Goal: Task Accomplishment & Management: Complete application form

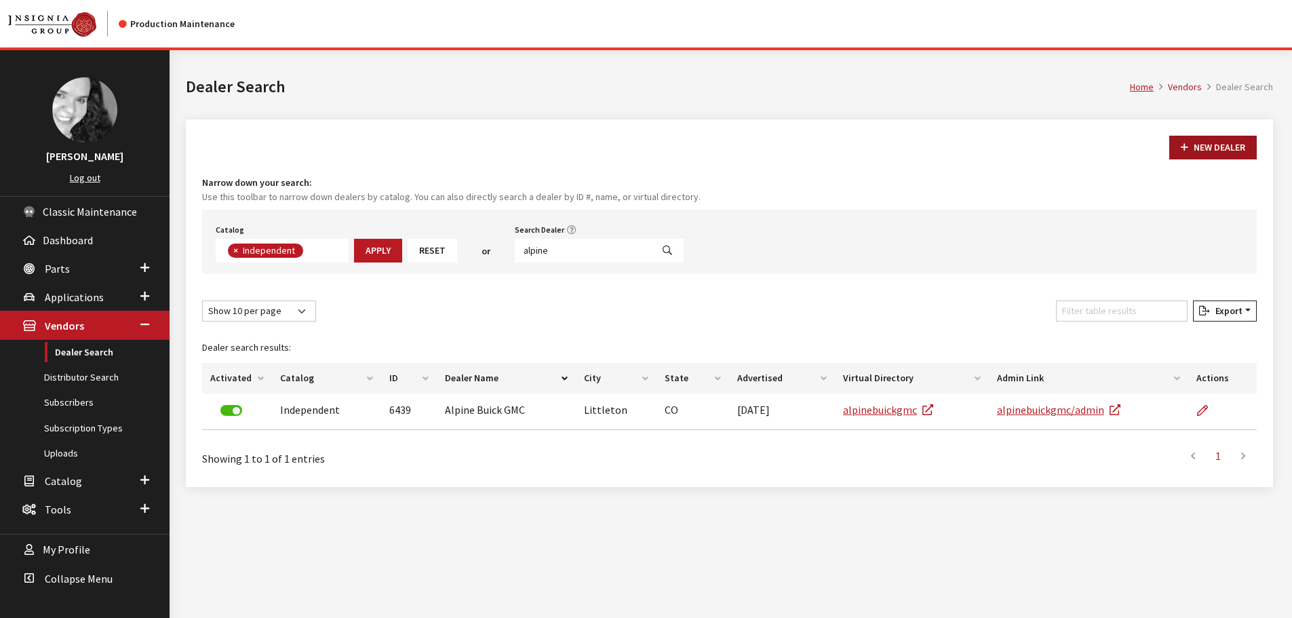
scroll to position [142, 0]
click at [559, 254] on input "alpine" at bounding box center [583, 251] width 137 height 24
type input "lake [PERSON_NAME]"
select select
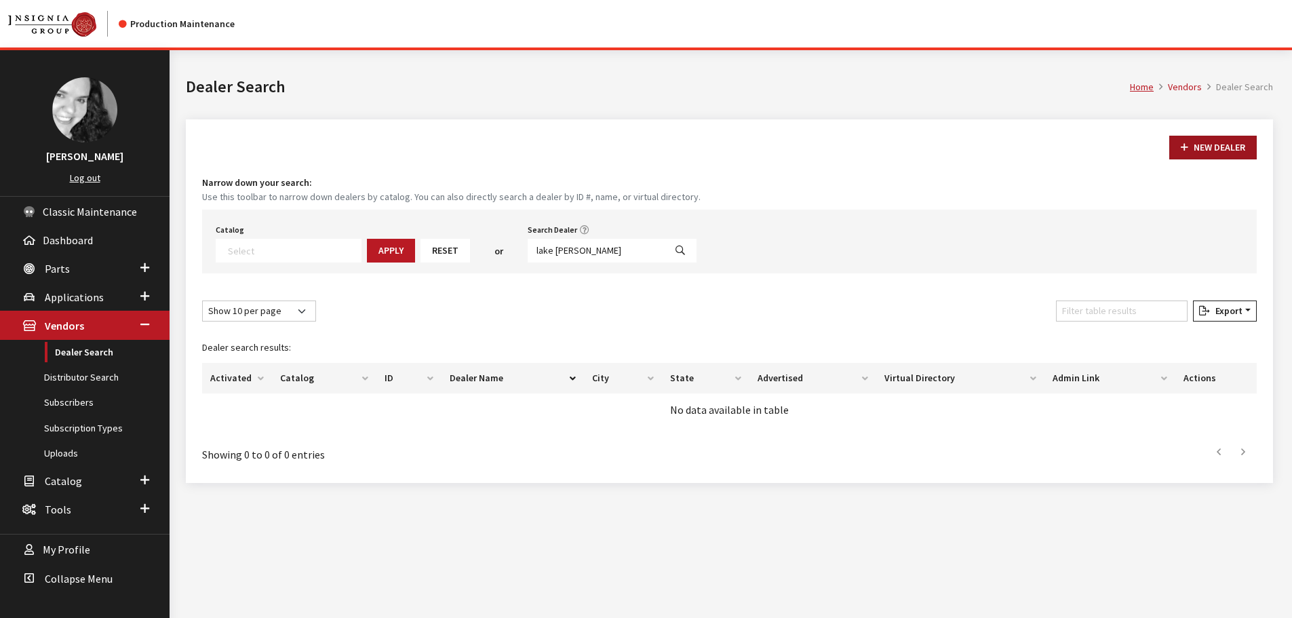
click at [1229, 151] on button "New Dealer" at bounding box center [1212, 148] width 87 height 24
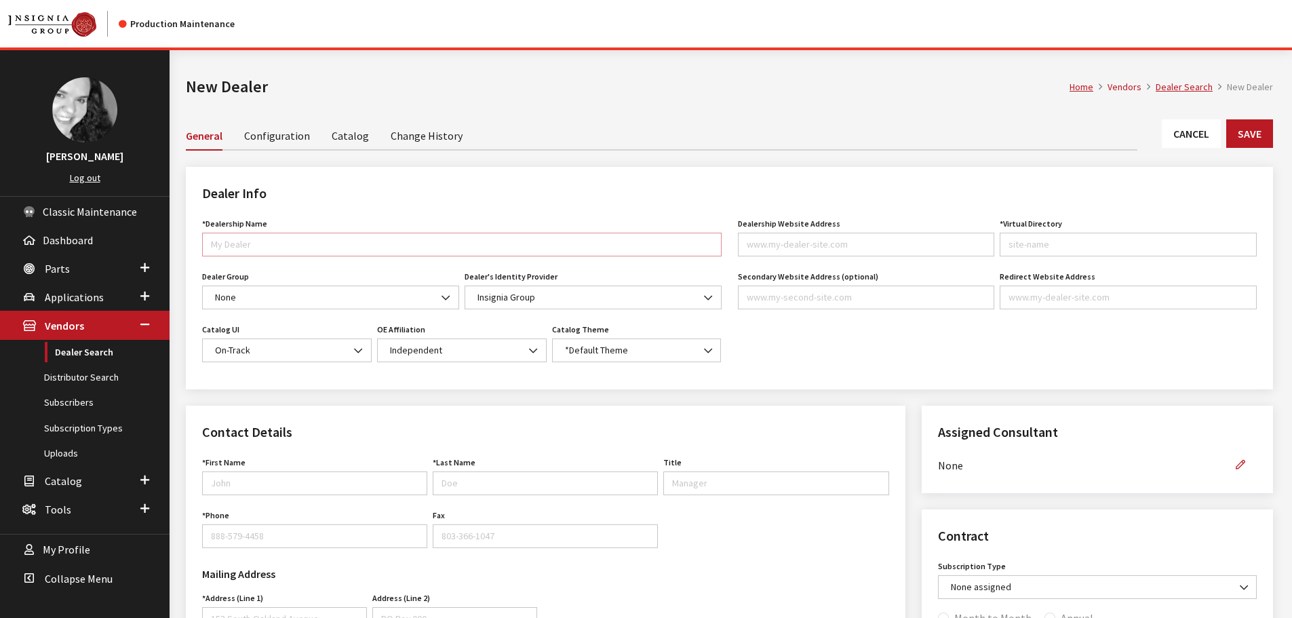
click at [249, 241] on input "*Dealership Name" at bounding box center [461, 245] width 519 height 24
click at [359, 239] on input "*Dealership Name" at bounding box center [461, 245] width 519 height 24
type input "Lake Norman Chrysler Dodge Jeep RAM"
click at [836, 243] on input "Dealership Website Address" at bounding box center [866, 245] width 257 height 24
paste input "[DOMAIN_NAME]"
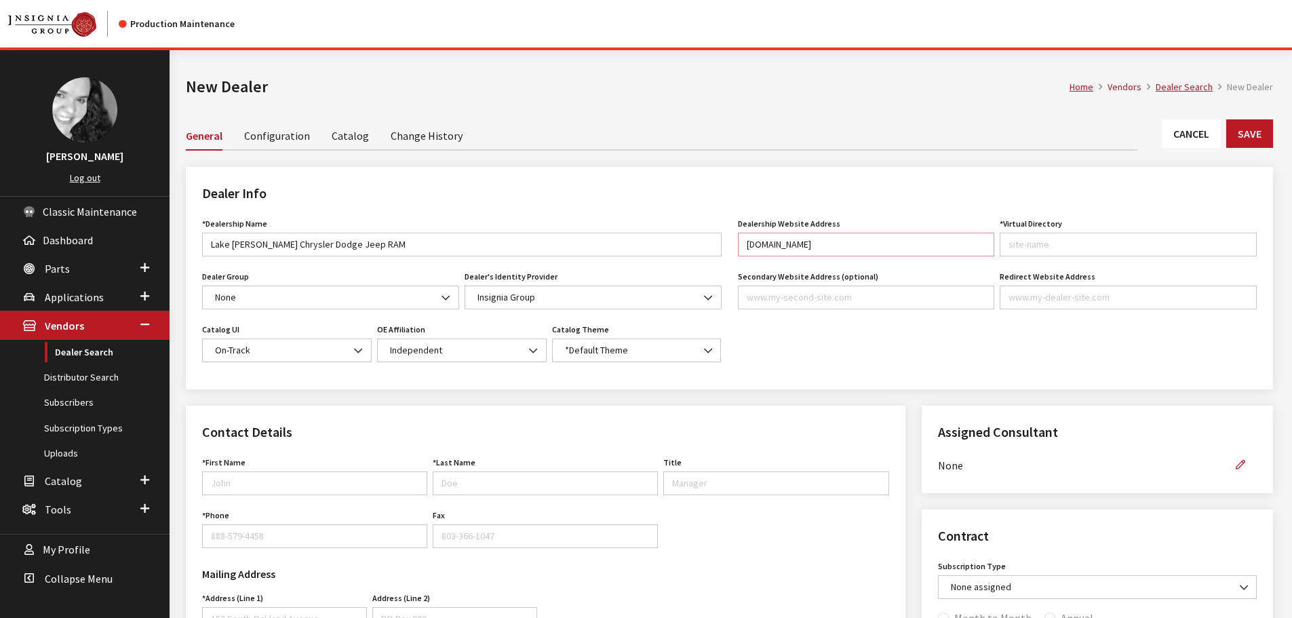
type input "[DOMAIN_NAME]"
type input "lakenormanchrysler"
click at [824, 395] on div "Dealer Info *Dealership Name Lake Norman Chrysler Dodge Jeep RAM Name is requir…" at bounding box center [729, 286] width 1103 height 239
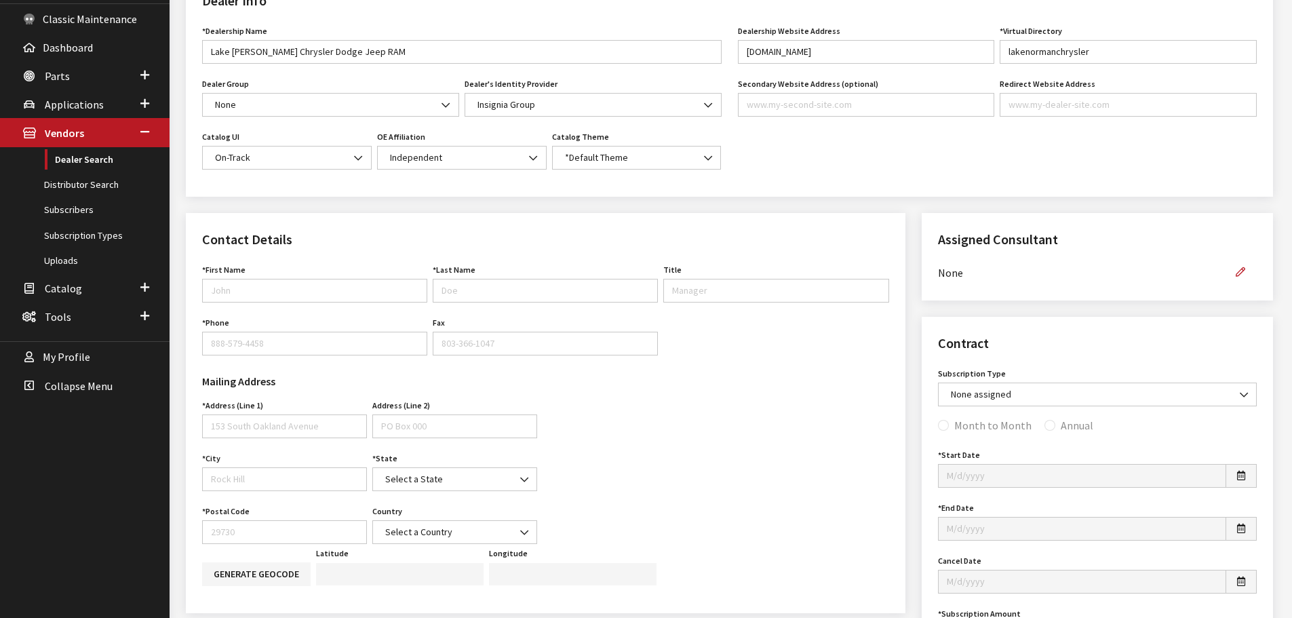
scroll to position [203, 0]
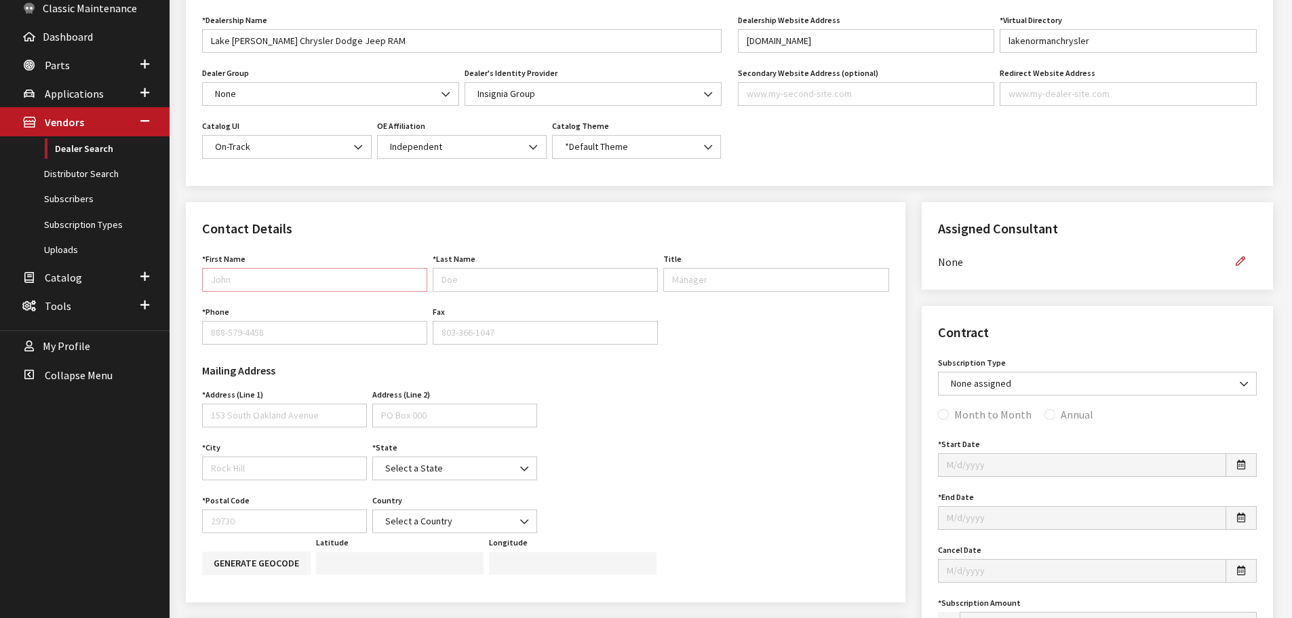
click at [298, 279] on input "First Name" at bounding box center [314, 280] width 225 height 24
type input "[PERSON_NAME]"
type input "Parts Director"
type input "[PHONE_NUMBER]"
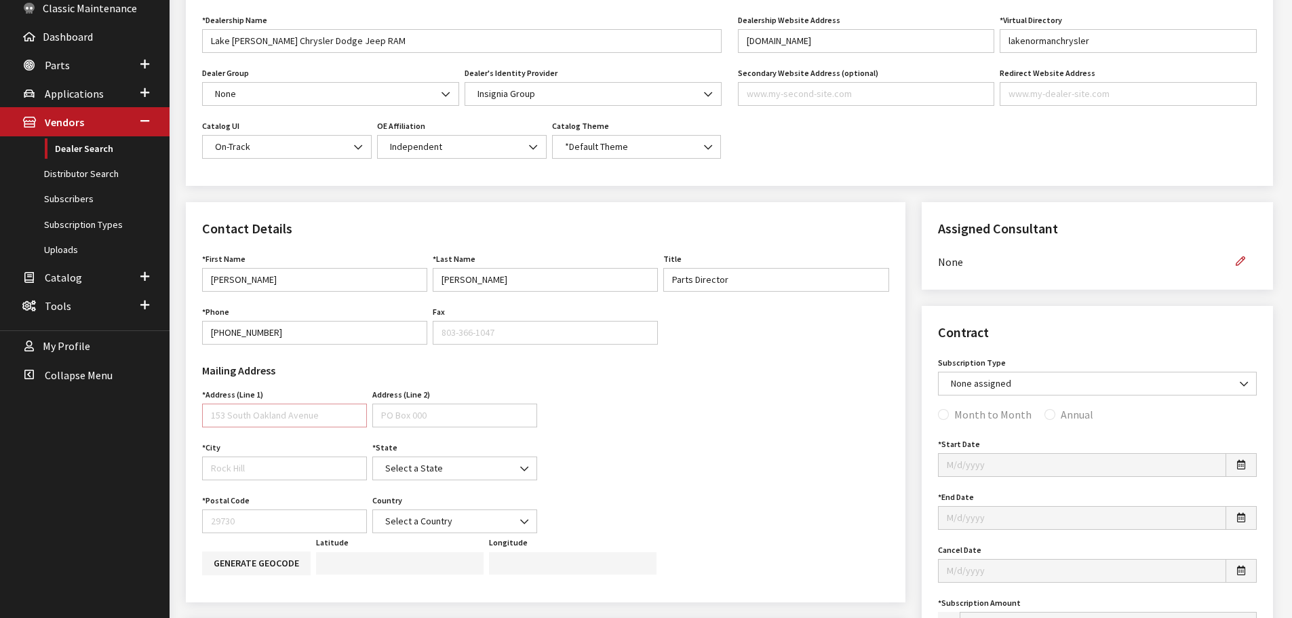
click at [258, 410] on input "Address (Line 1)" at bounding box center [284, 415] width 165 height 24
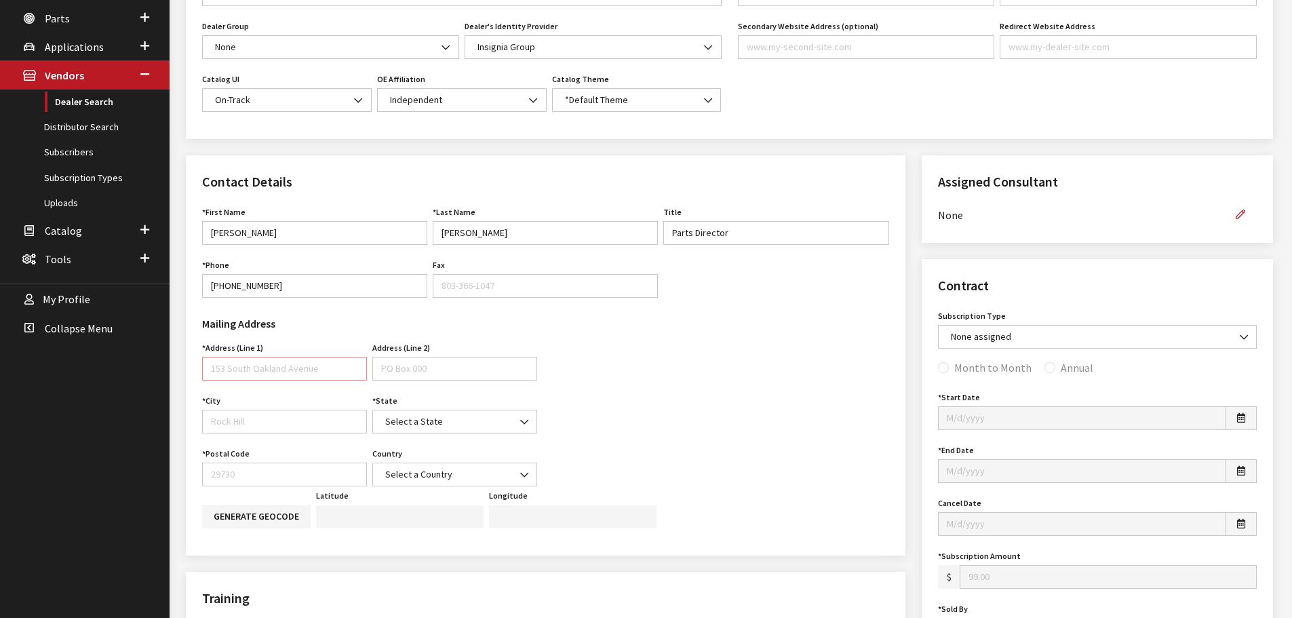
scroll to position [271, 0]
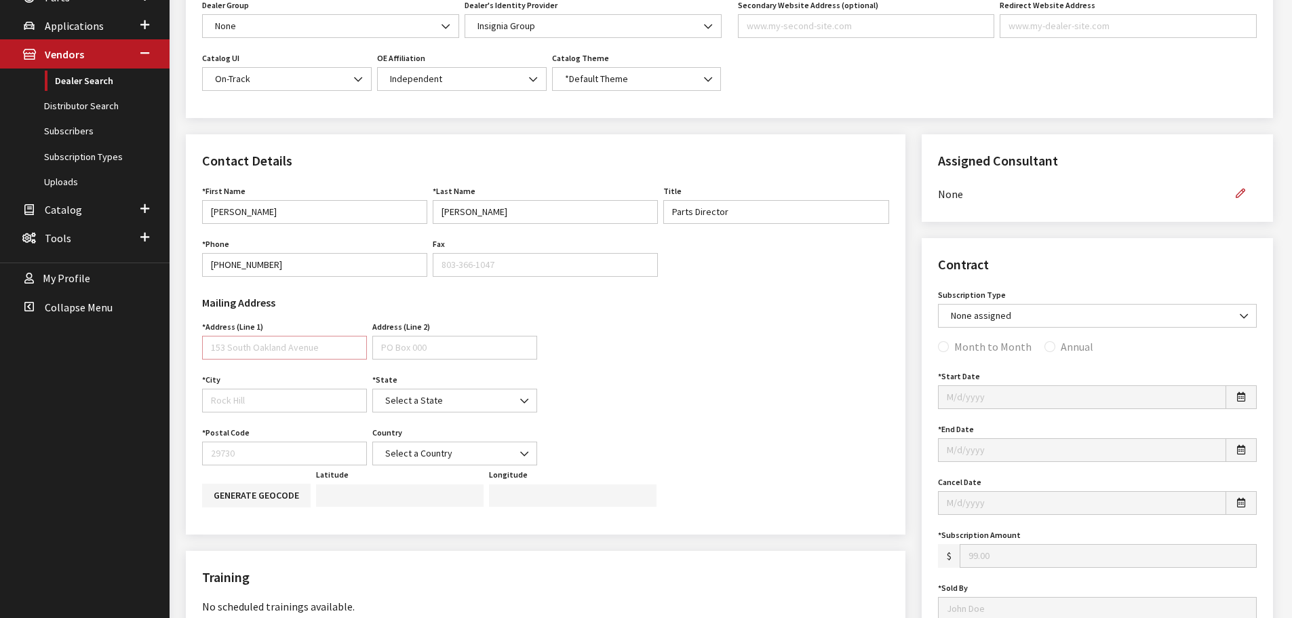
paste input "[GEOGRAPHIC_DATA][PERSON_NAME]"
type input "[GEOGRAPHIC_DATA][PERSON_NAME]"
click at [251, 399] on input "City" at bounding box center [284, 400] width 165 height 24
type input "[PERSON_NAME]"
click at [222, 455] on input "Postal Code" at bounding box center [284, 453] width 165 height 24
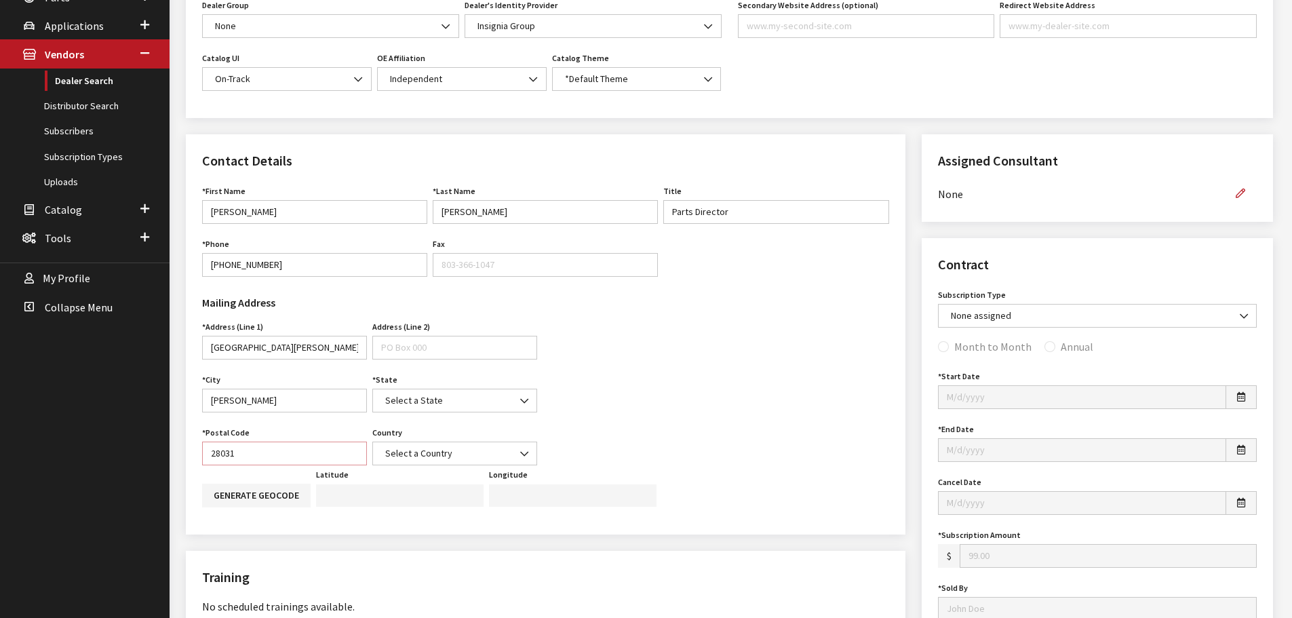
type input "28031"
click at [520, 394] on b at bounding box center [520, 394] width 0 height 0
click at [468, 432] on input "Search" at bounding box center [455, 430] width 150 height 23
type input "nc"
select select "NC"
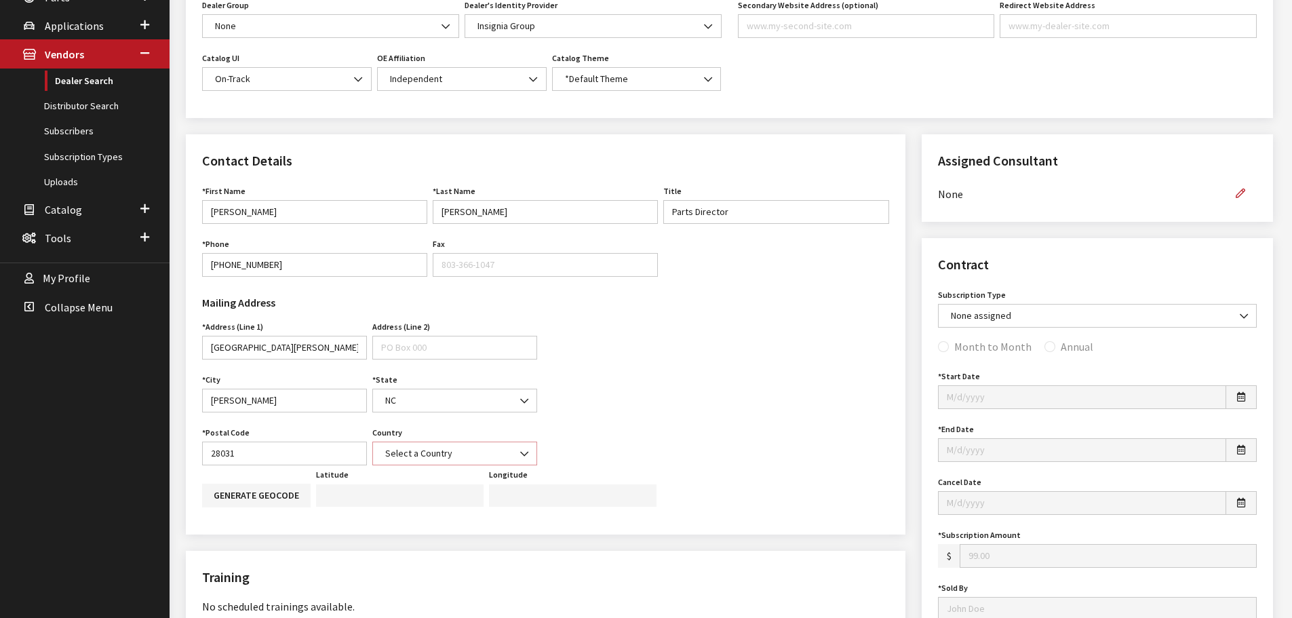
click at [420, 456] on span "Select a Country" at bounding box center [454, 453] width 147 height 14
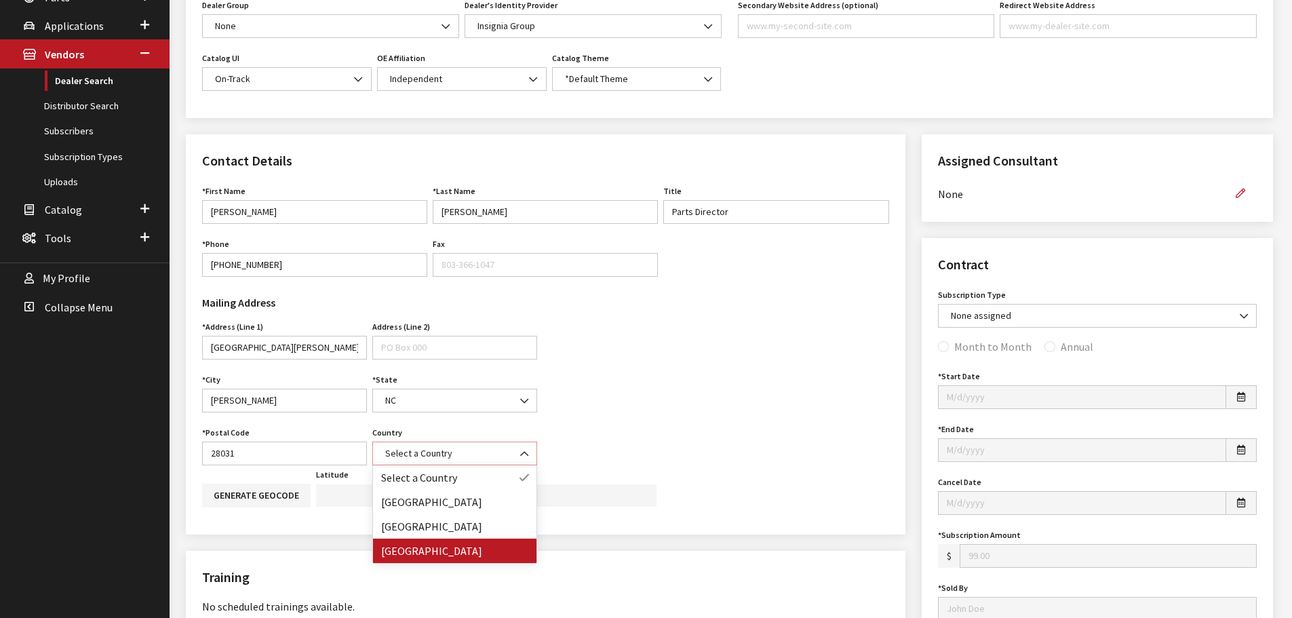
select select "[GEOGRAPHIC_DATA]"
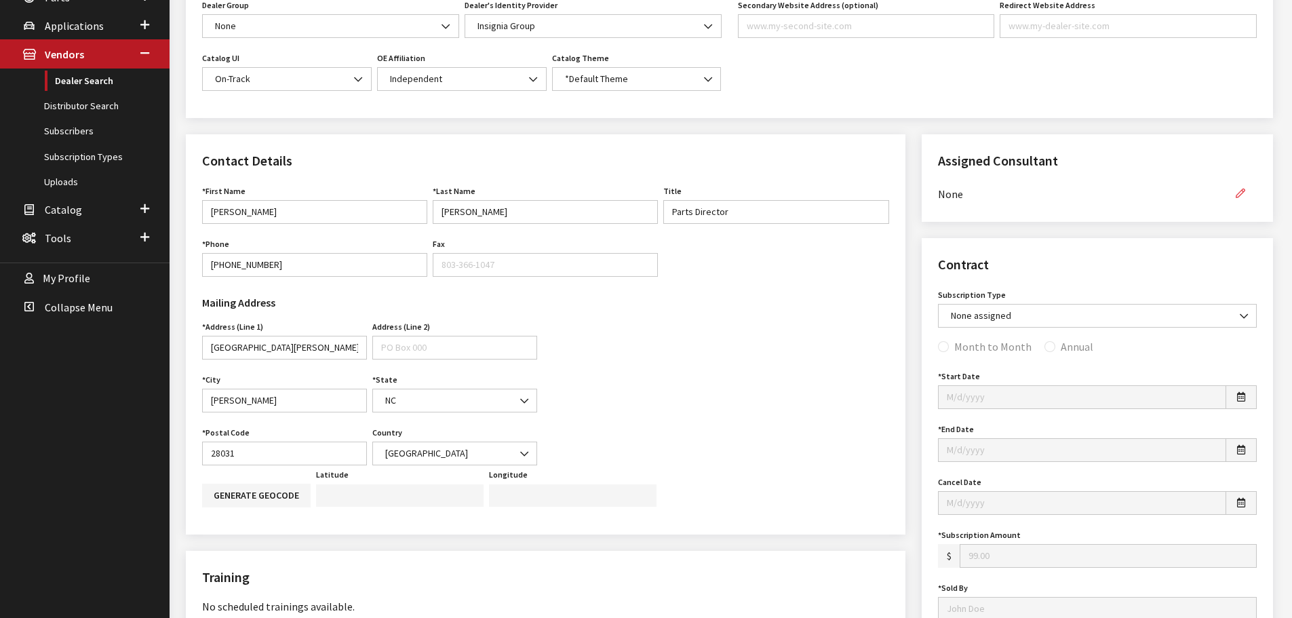
click at [1239, 194] on icon "button" at bounding box center [1239, 193] width 9 height 9
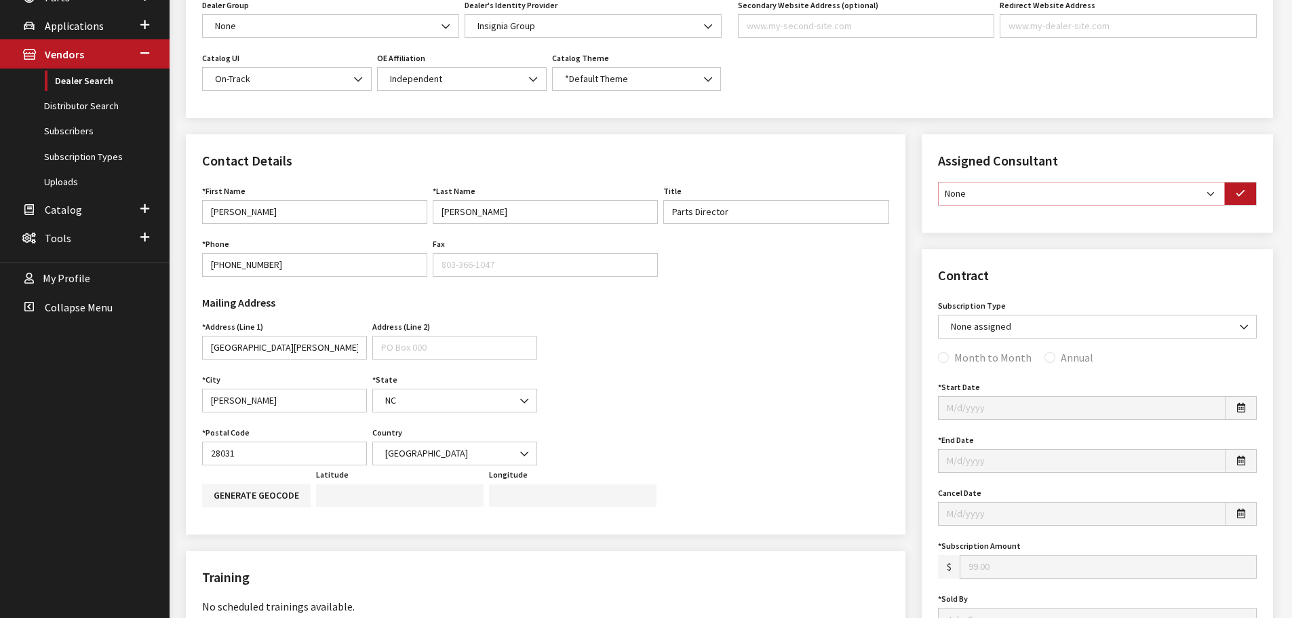
click at [1098, 200] on select "None Brian Gulbrandson Dave West Khrys Dorton Kurt Daugherty Roger Schmidt" at bounding box center [1081, 194] width 287 height 24
select select "33"
click at [938, 182] on select "None Brian Gulbrandson Dave West Khrys Dorton Kurt Daugherty Roger Schmidt" at bounding box center [1081, 194] width 287 height 24
click at [1254, 199] on button "button" at bounding box center [1240, 194] width 33 height 24
click at [1250, 327] on span at bounding box center [1244, 324] width 23 height 23
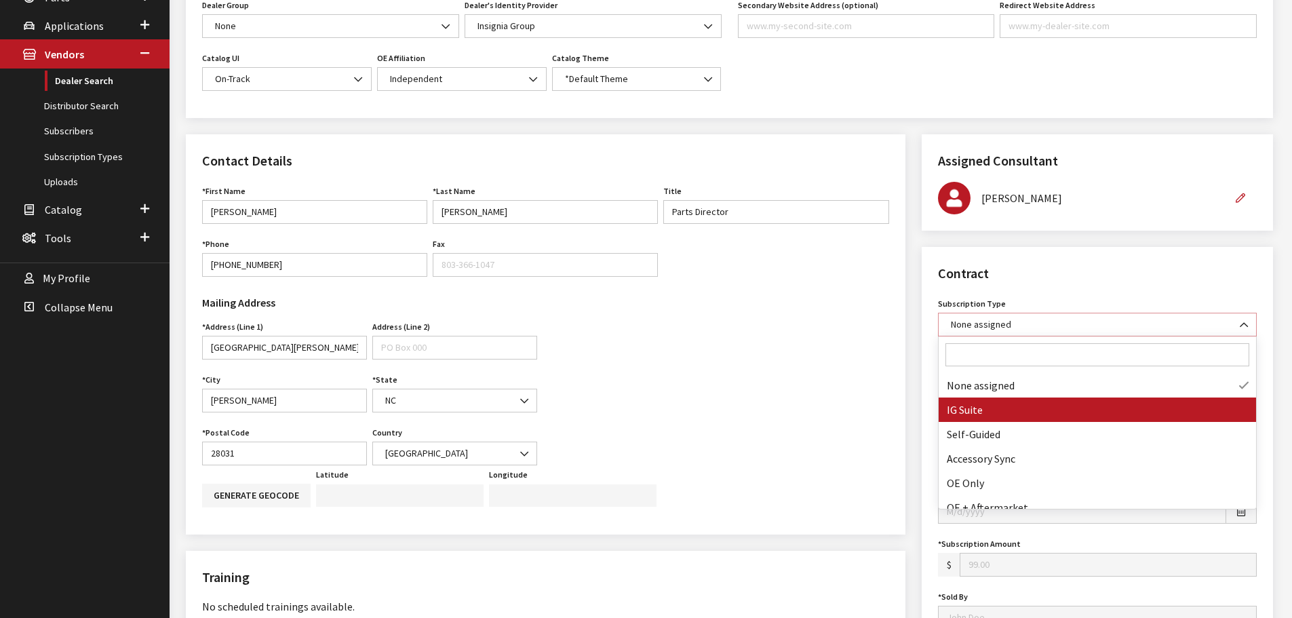
select select "7"
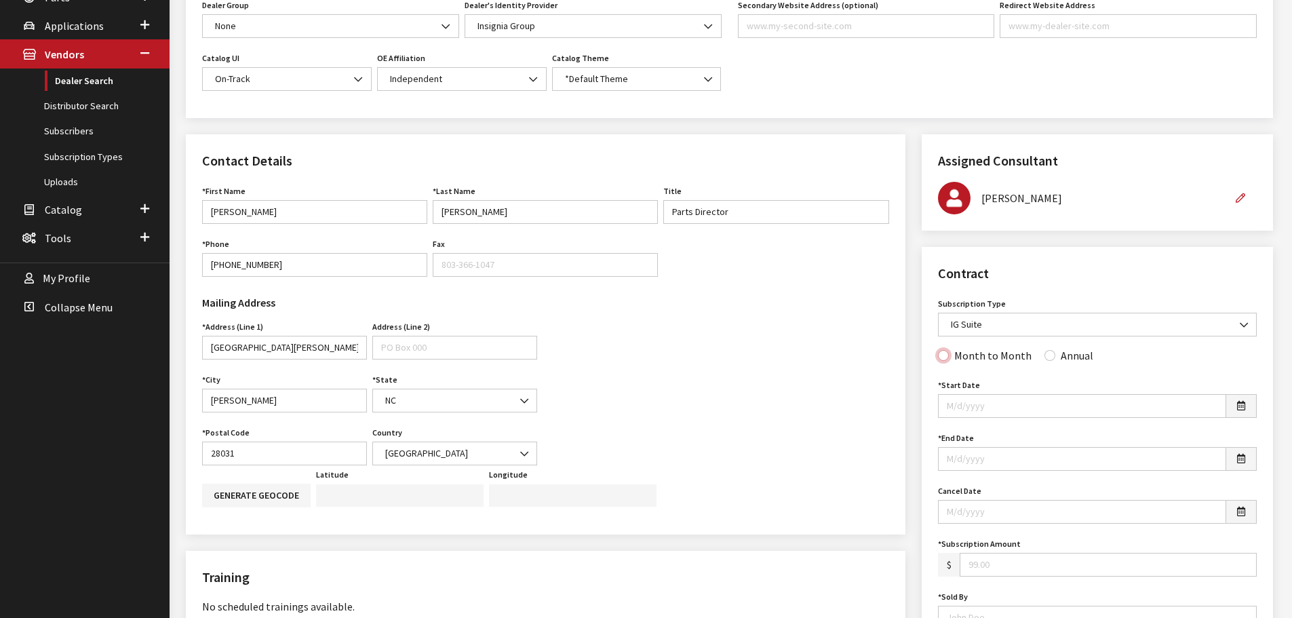
click at [942, 355] on input "Month to Month" at bounding box center [943, 355] width 11 height 11
radio input "true"
click at [1044, 359] on input "Annual" at bounding box center [1049, 355] width 11 height 11
radio input "true"
click at [1238, 410] on icon "button" at bounding box center [1241, 405] width 8 height 9
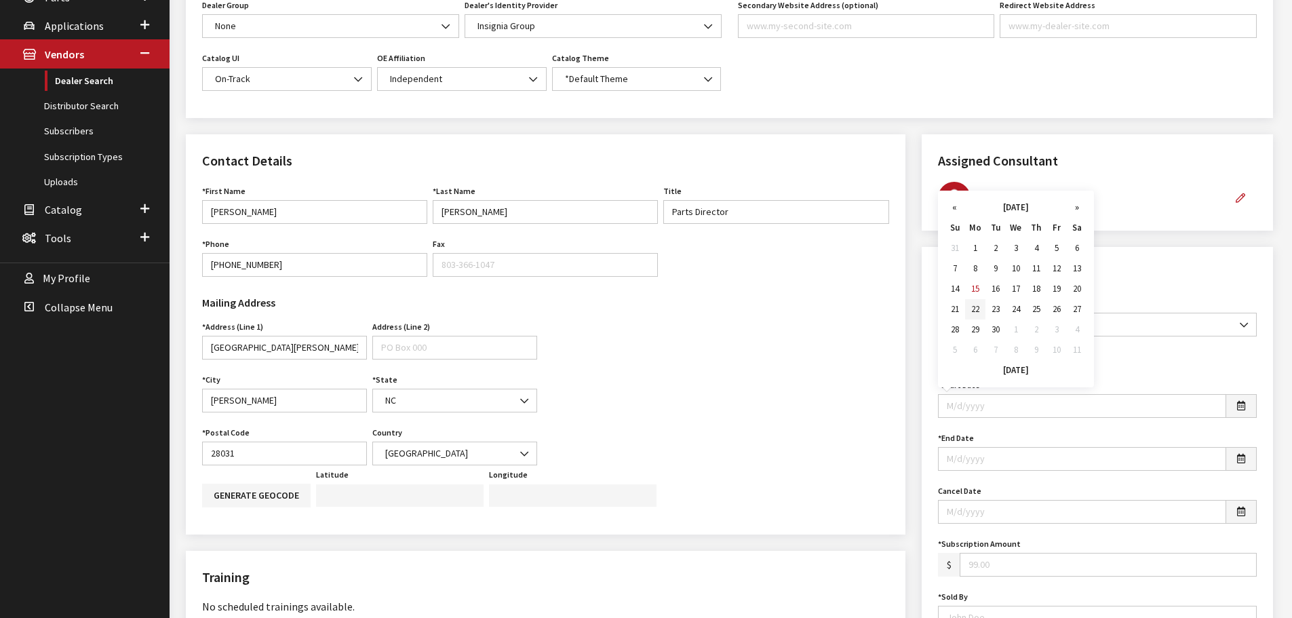
click at [978, 309] on td "22" at bounding box center [975, 309] width 20 height 20
type input "09/22/2025"
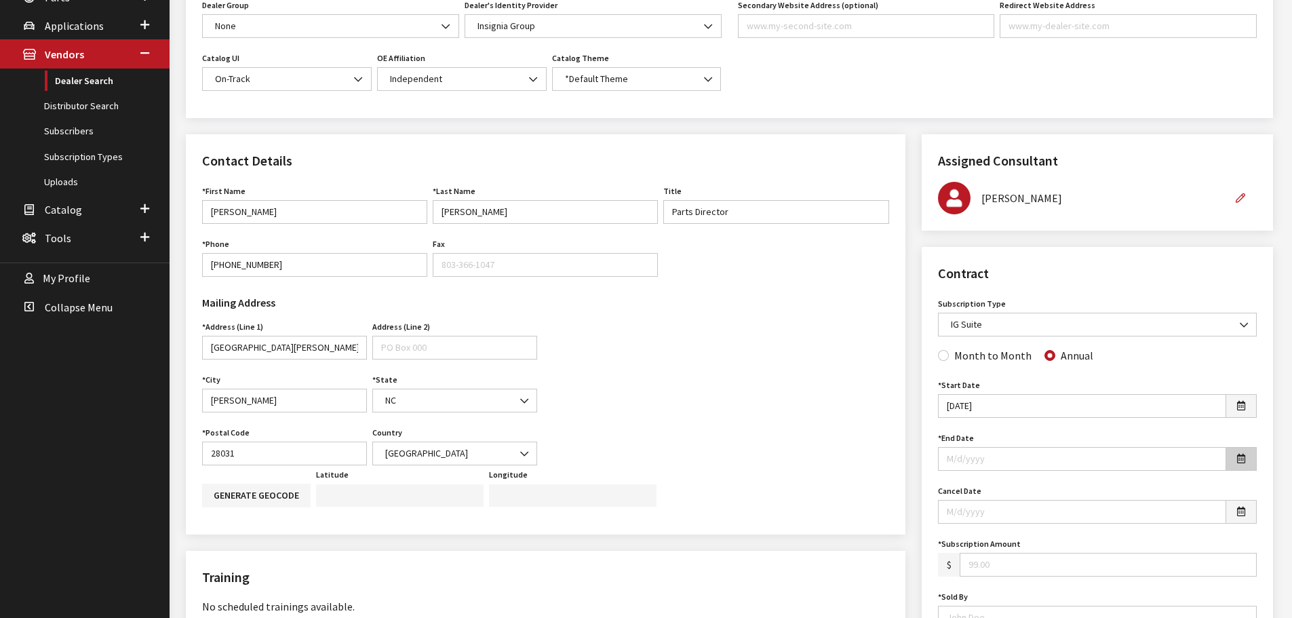
click at [1248, 466] on button "button" at bounding box center [1240, 459] width 31 height 24
click at [970, 358] on td "22" at bounding box center [975, 362] width 20 height 20
click at [1006, 458] on input "09/22/2025" at bounding box center [1082, 459] width 288 height 24
type input "09/22/2026"
click at [1022, 561] on input "Subscription Amount" at bounding box center [1107, 565] width 297 height 24
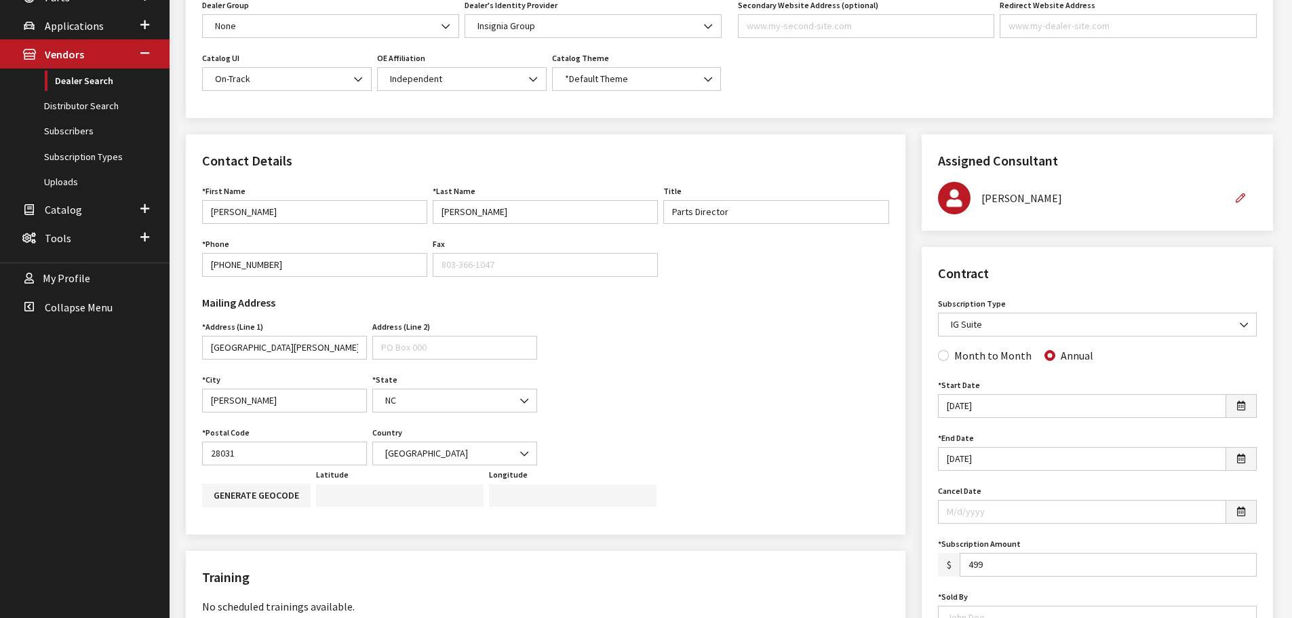
click at [1022, 561] on input "499" at bounding box center [1107, 565] width 297 height 24
type input "499.00"
click at [1050, 542] on div "Subscription Amount $ 499.00 Subscription Amount is required." at bounding box center [1097, 555] width 324 height 42
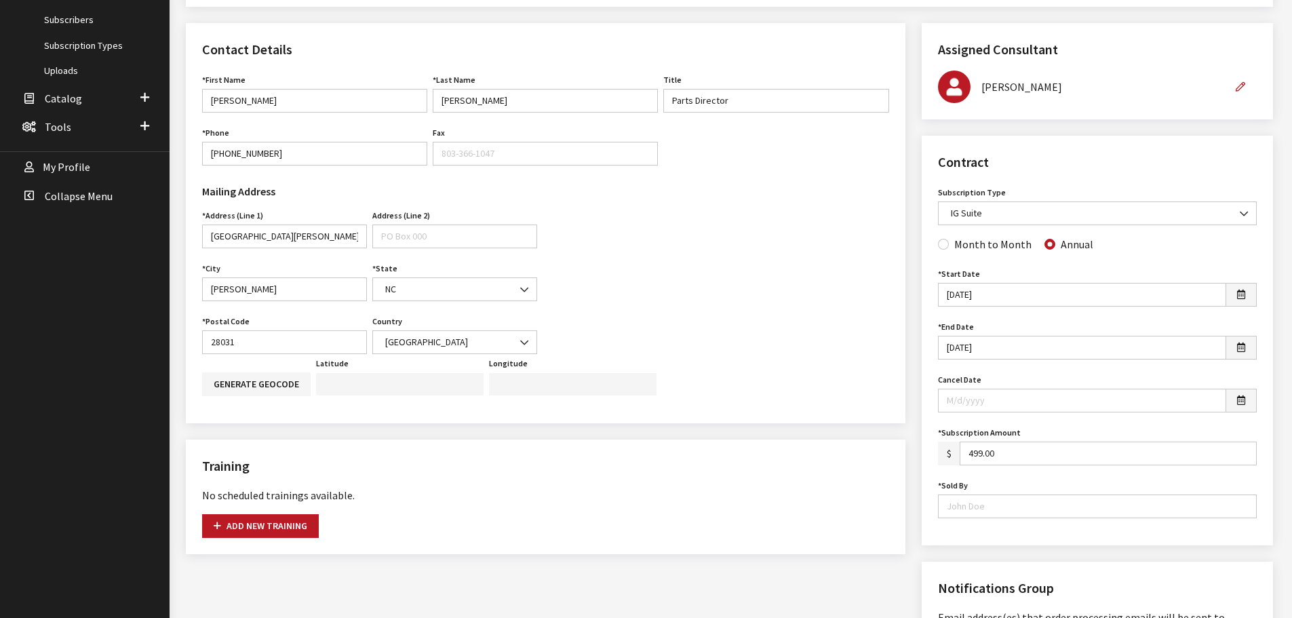
scroll to position [407, 0]
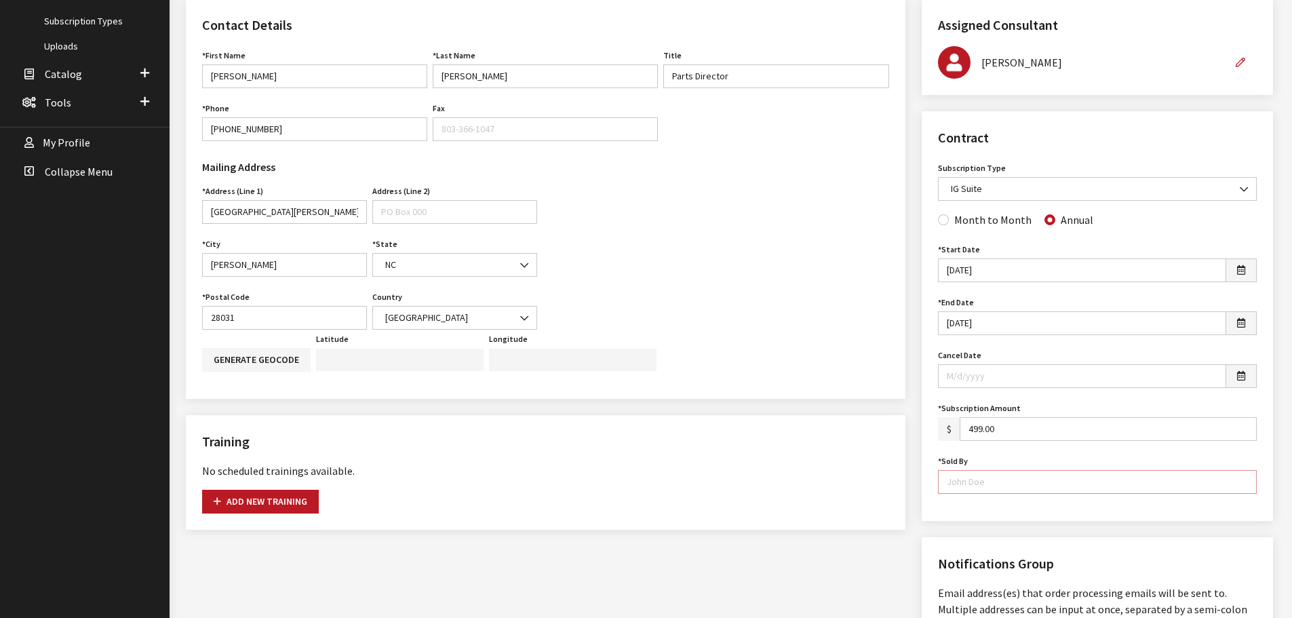
click at [1006, 487] on input "Sold By" at bounding box center [1097, 482] width 319 height 24
type input "[PERSON_NAME]"
click at [1098, 515] on div "Contract Subscription Type None assigned IG Suite Self-Guided Accessory Sync OE…" at bounding box center [1096, 316] width 351 height 410
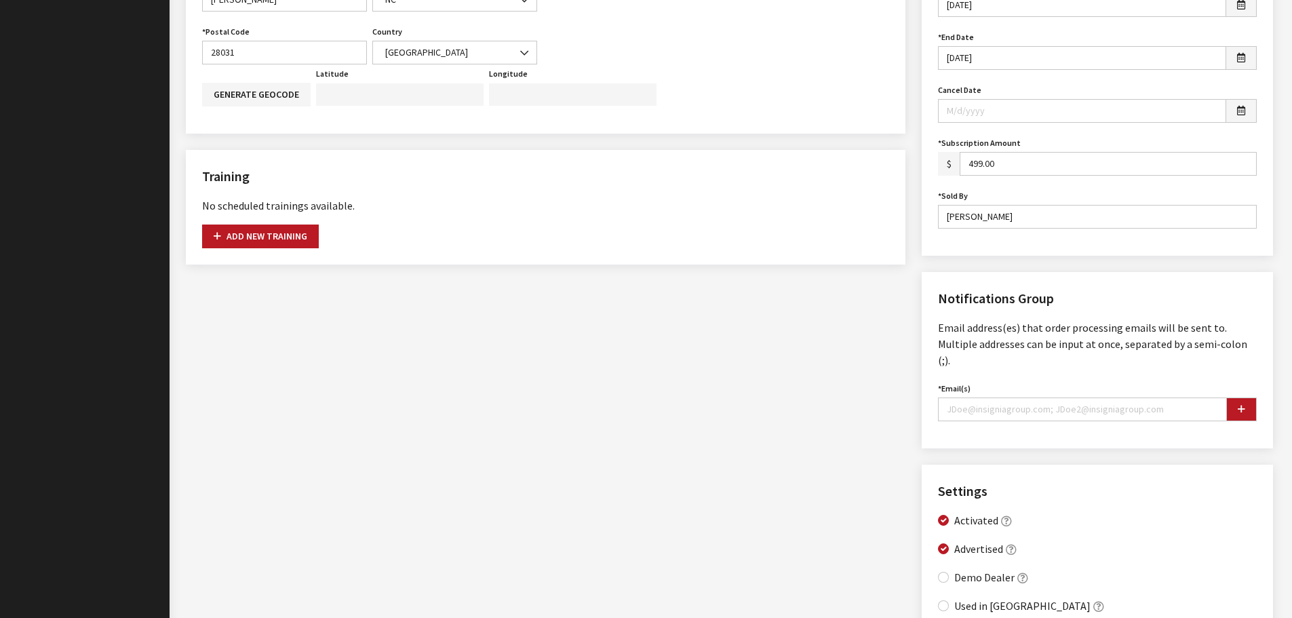
scroll to position [678, 0]
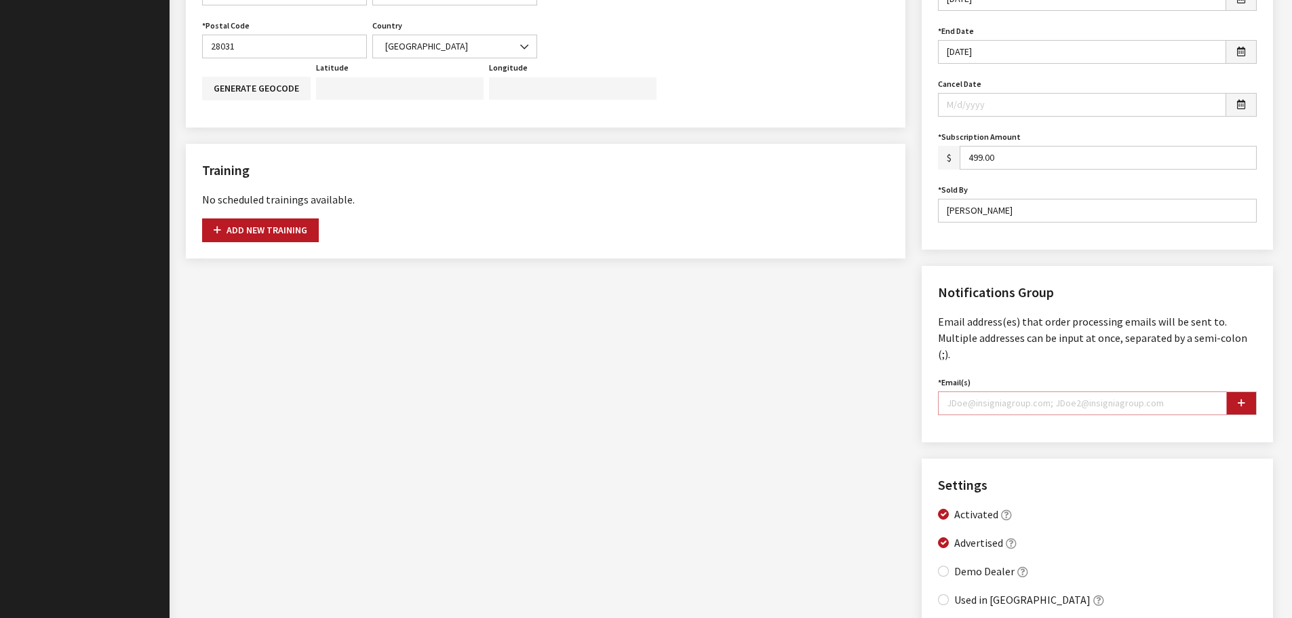
click at [1005, 391] on input "Email(s)" at bounding box center [1082, 403] width 289 height 24
paste input "[EMAIL_ADDRESS][DOMAIN_NAME]"
type input "[EMAIL_ADDRESS][DOMAIN_NAME]"
click at [1238, 399] on icon "button" at bounding box center [1240, 403] width 7 height 9
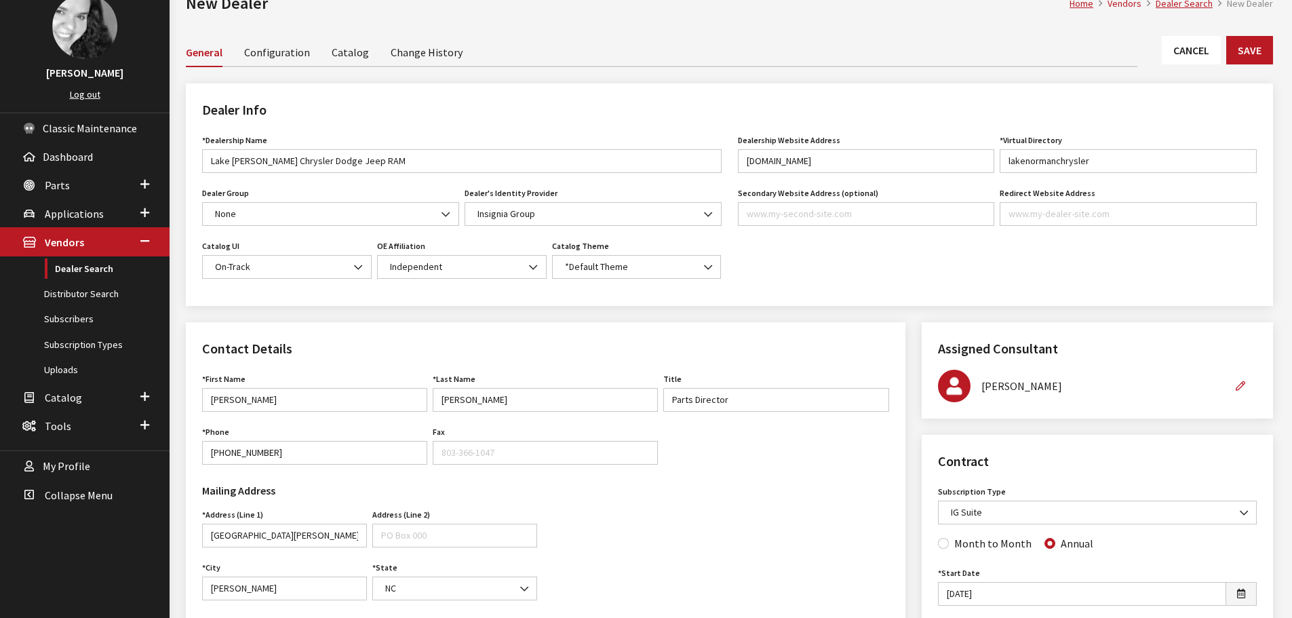
scroll to position [0, 0]
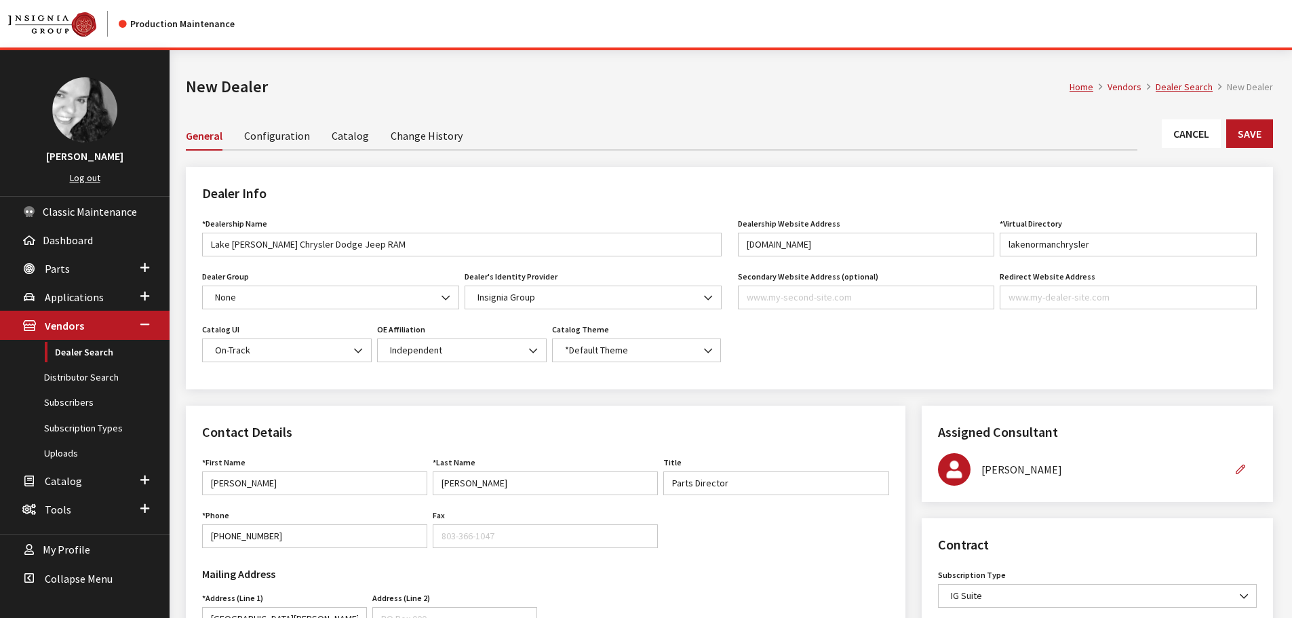
click at [338, 140] on link "Catalog" at bounding box center [350, 135] width 37 height 28
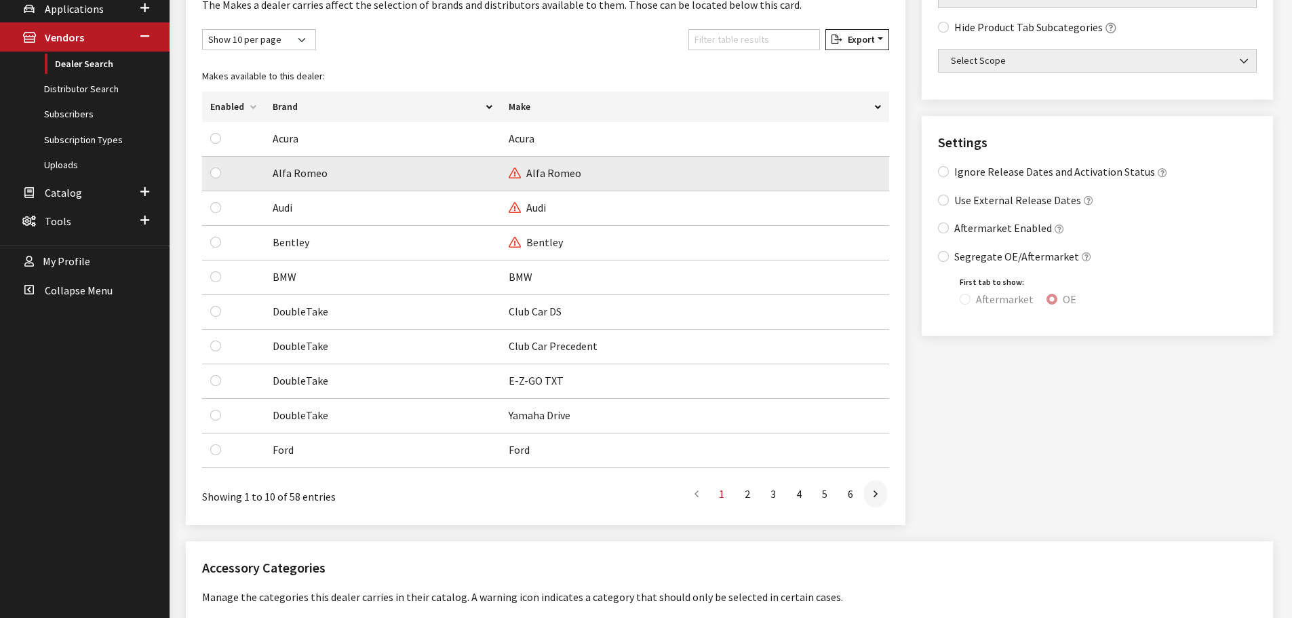
scroll to position [339, 0]
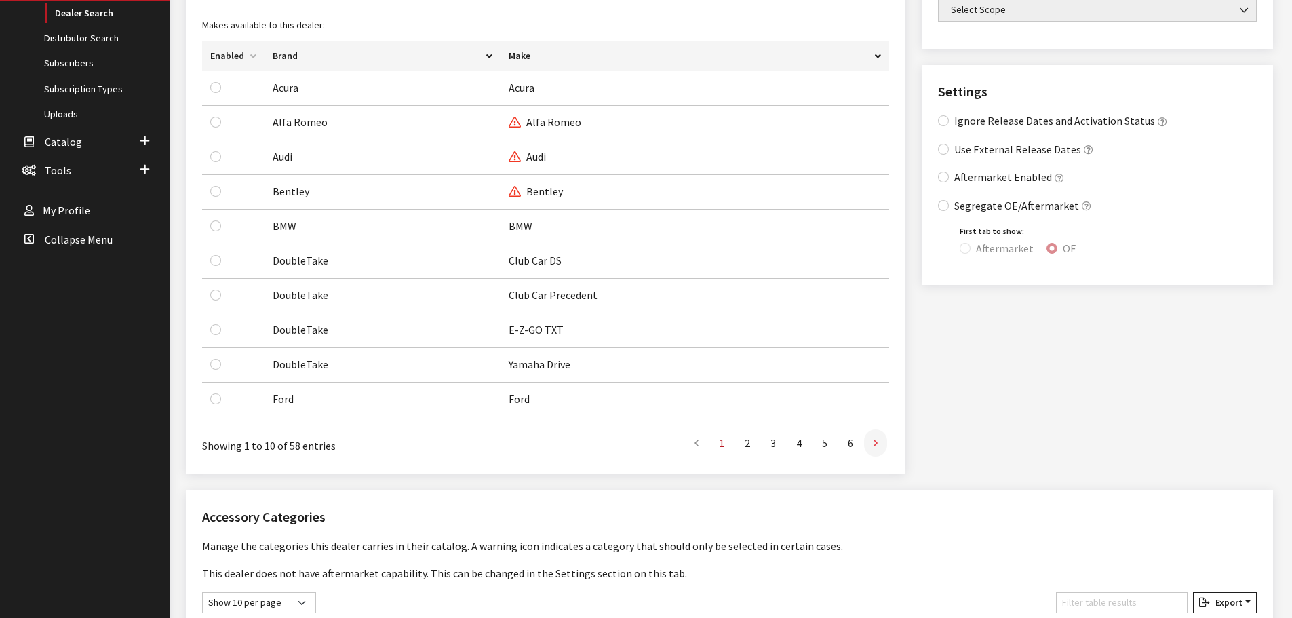
click at [880, 450] on link at bounding box center [875, 442] width 23 height 27
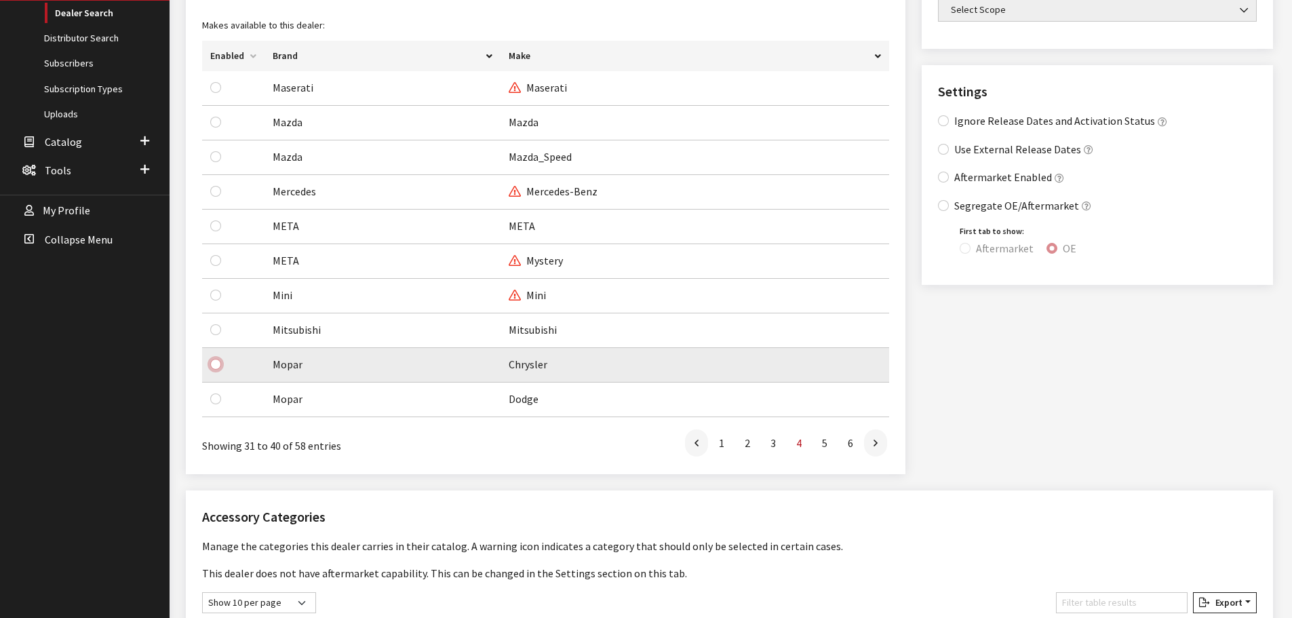
click at [214, 364] on input "checkbox" at bounding box center [215, 364] width 11 height 11
checkbox input "true"
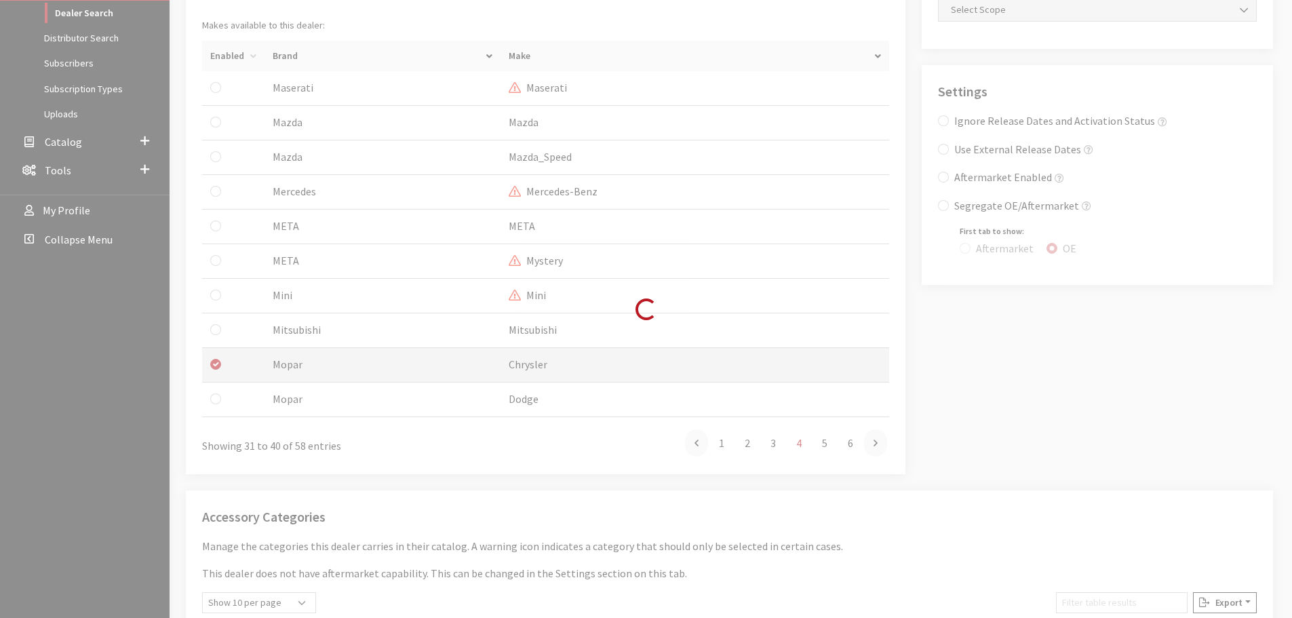
click at [216, 401] on div "Modal title Cancel Yes OK Modal title OK Edit Brand Don't see the distributor y…" at bounding box center [728, 564] width 1119 height 1706
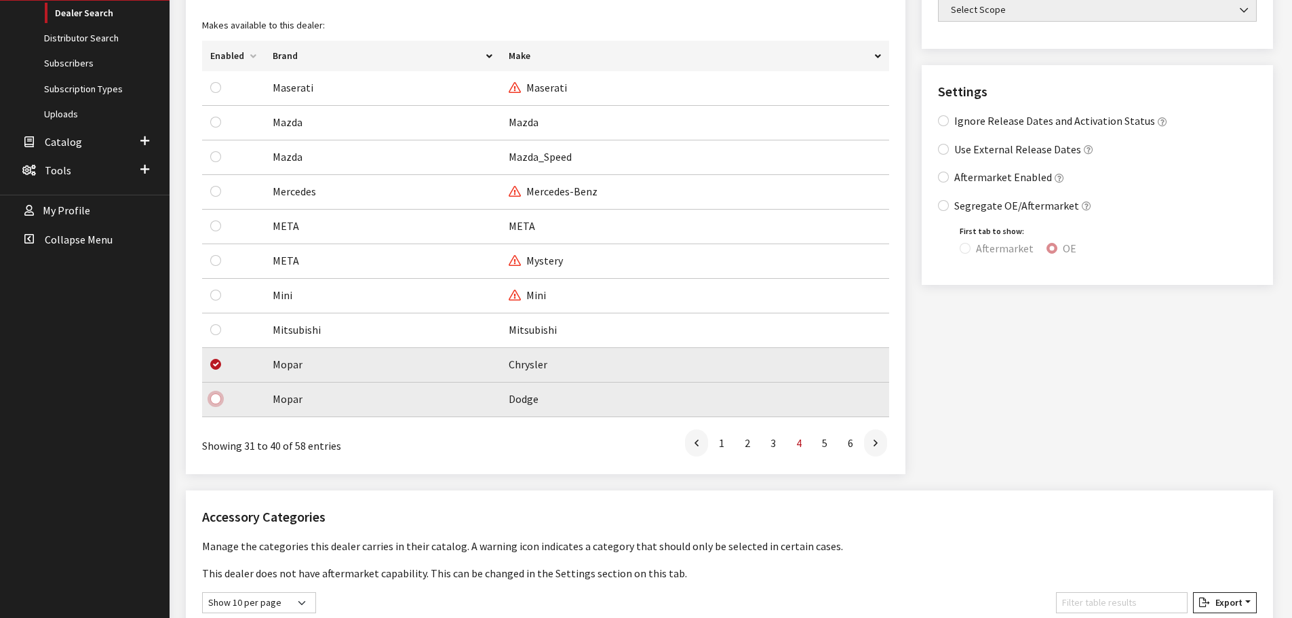
click at [212, 400] on input "checkbox" at bounding box center [215, 398] width 11 height 11
checkbox input "true"
click at [872, 443] on link at bounding box center [875, 442] width 23 height 27
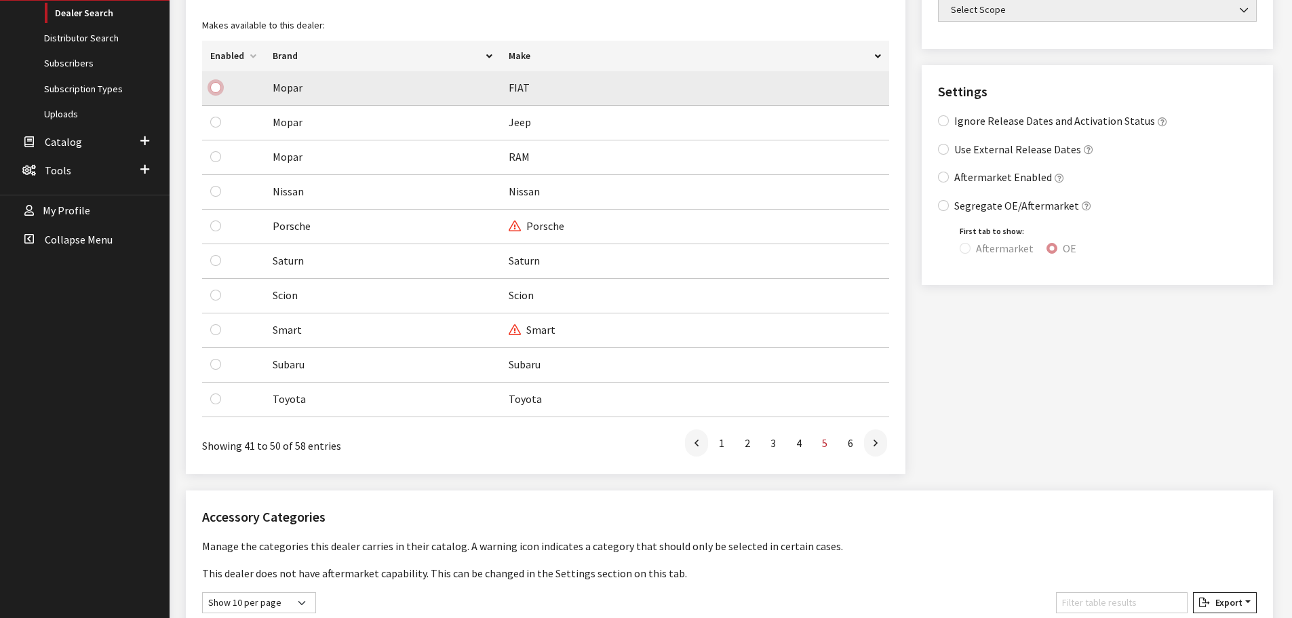
click at [216, 92] on input "checkbox" at bounding box center [215, 87] width 11 height 11
checkbox input "true"
click at [216, 89] on input "checkbox" at bounding box center [215, 87] width 11 height 11
checkbox input "false"
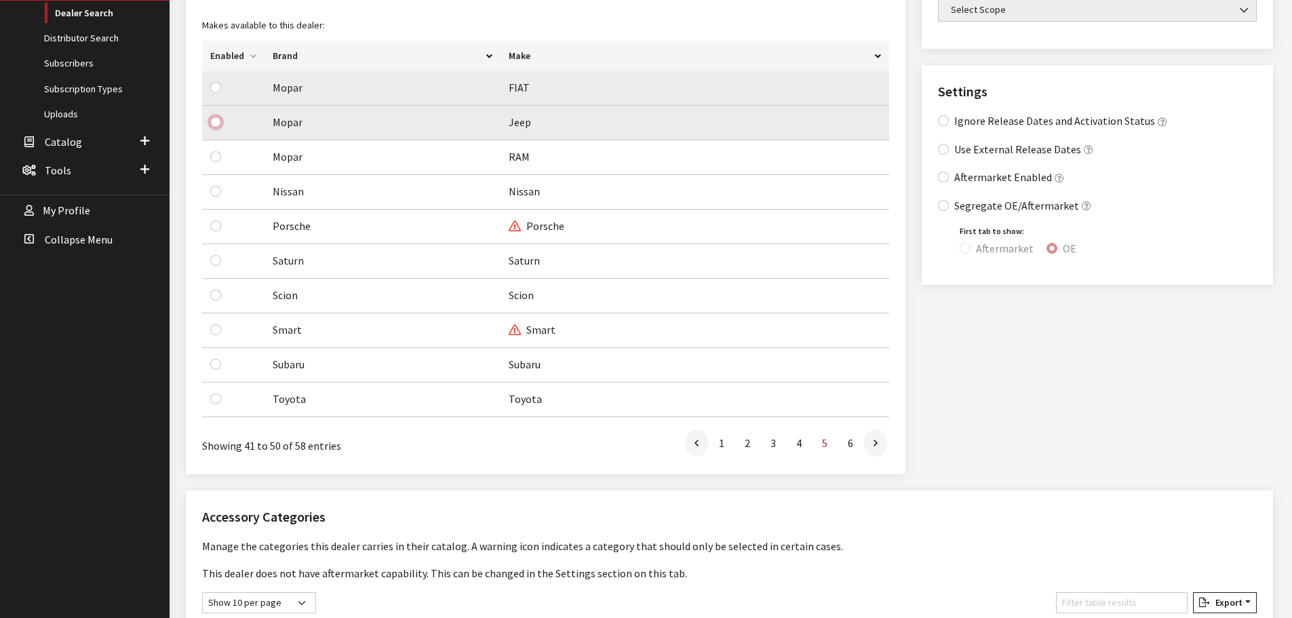
click at [218, 121] on input "checkbox" at bounding box center [215, 122] width 11 height 11
checkbox input "true"
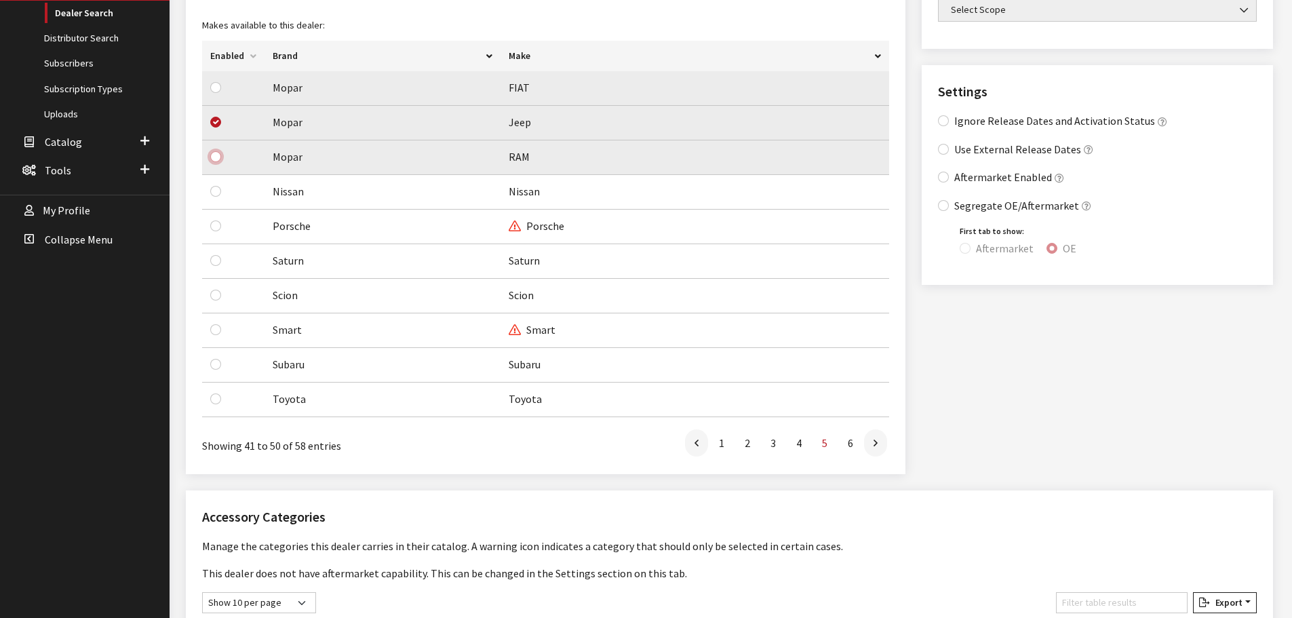
click at [216, 156] on input "checkbox" at bounding box center [215, 156] width 11 height 11
checkbox input "true"
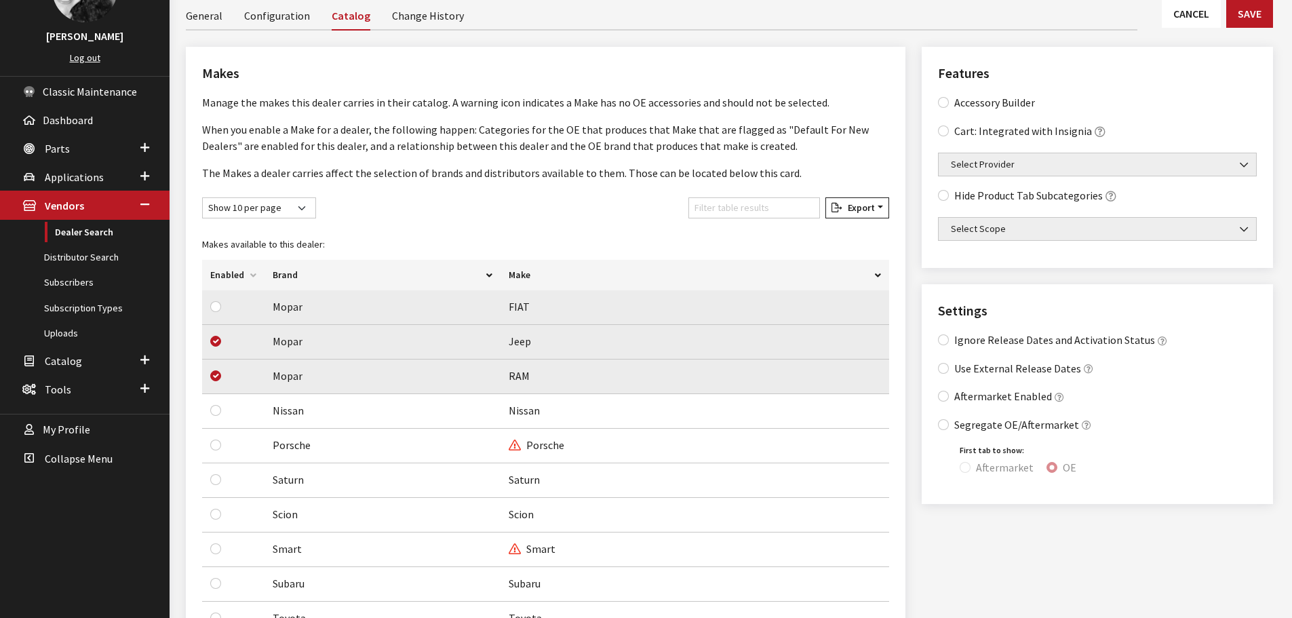
scroll to position [68, 0]
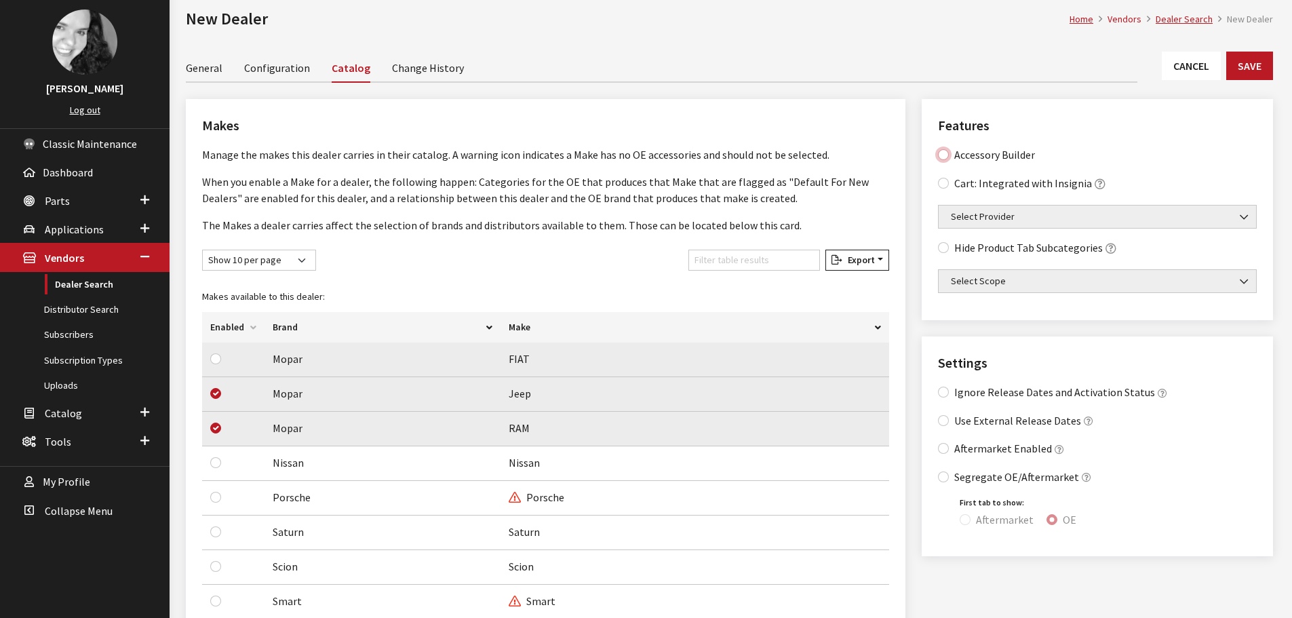
click at [938, 155] on Builder "Accessory Builder" at bounding box center [943, 154] width 11 height 11
checkbox Builder "true"
click at [940, 452] on input "Aftermarket Enabled" at bounding box center [943, 448] width 11 height 11
checkbox input "true"
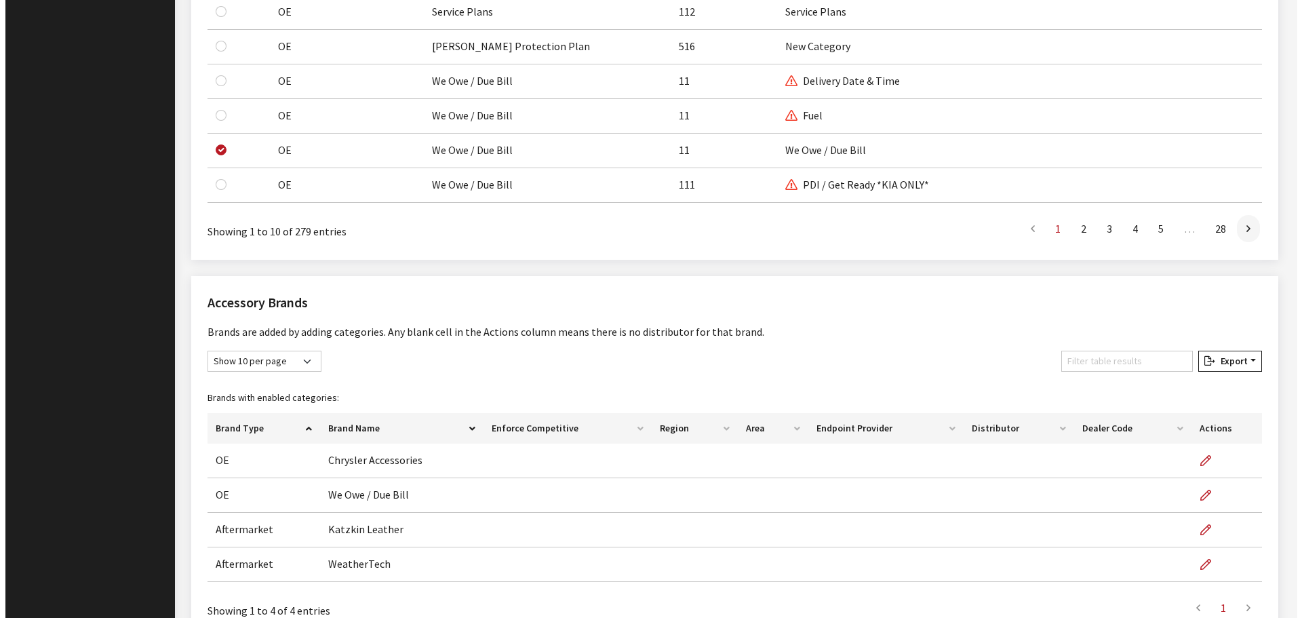
scroll to position [1245, 0]
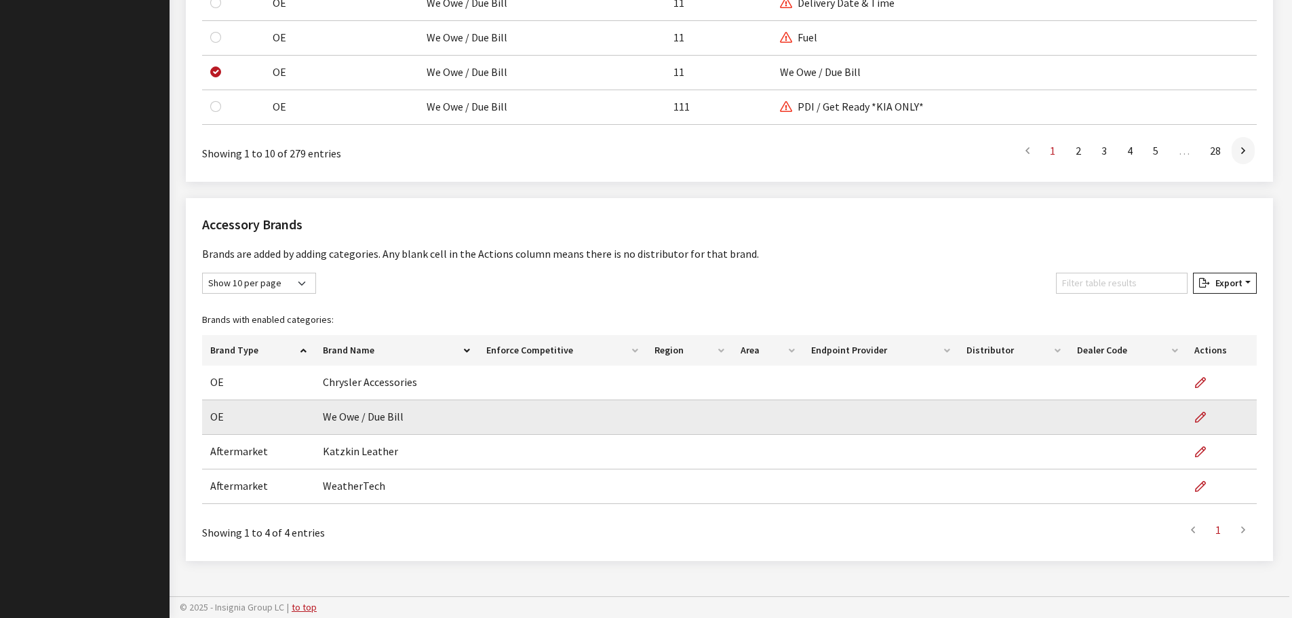
drag, startPoint x: 1135, startPoint y: 411, endPoint x: 1148, endPoint y: 403, distance: 15.2
click at [1142, 407] on td at bounding box center [1127, 417] width 117 height 35
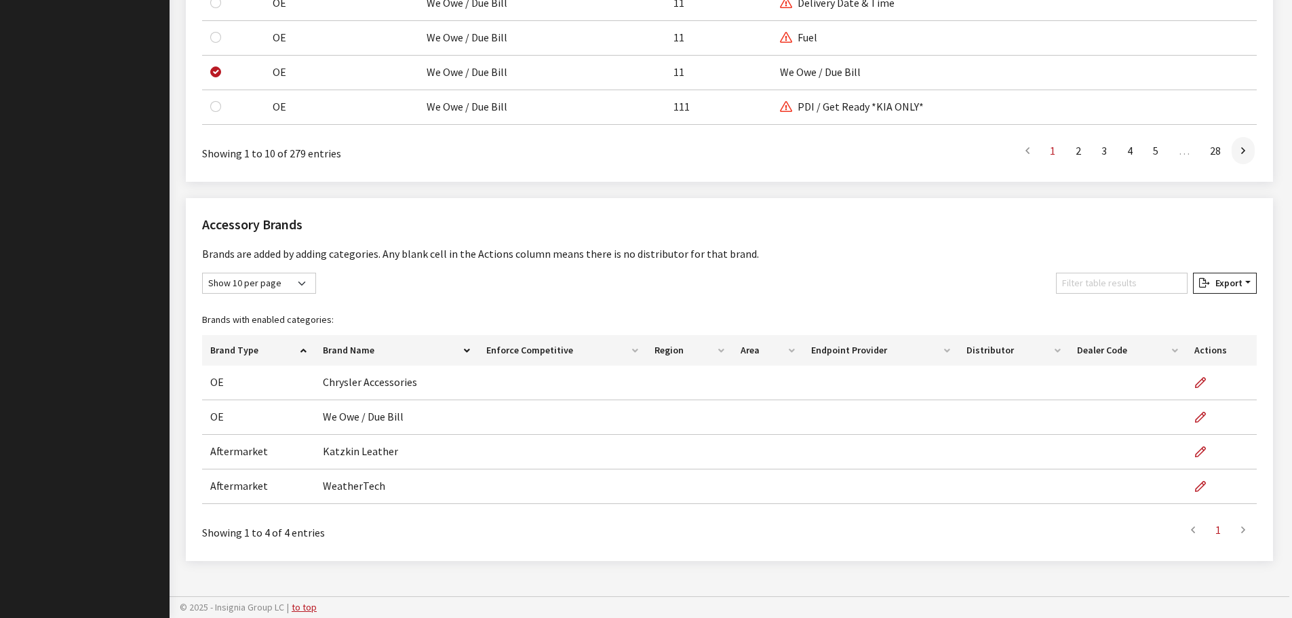
click at [1204, 382] on icon "button" at bounding box center [1200, 383] width 11 height 11
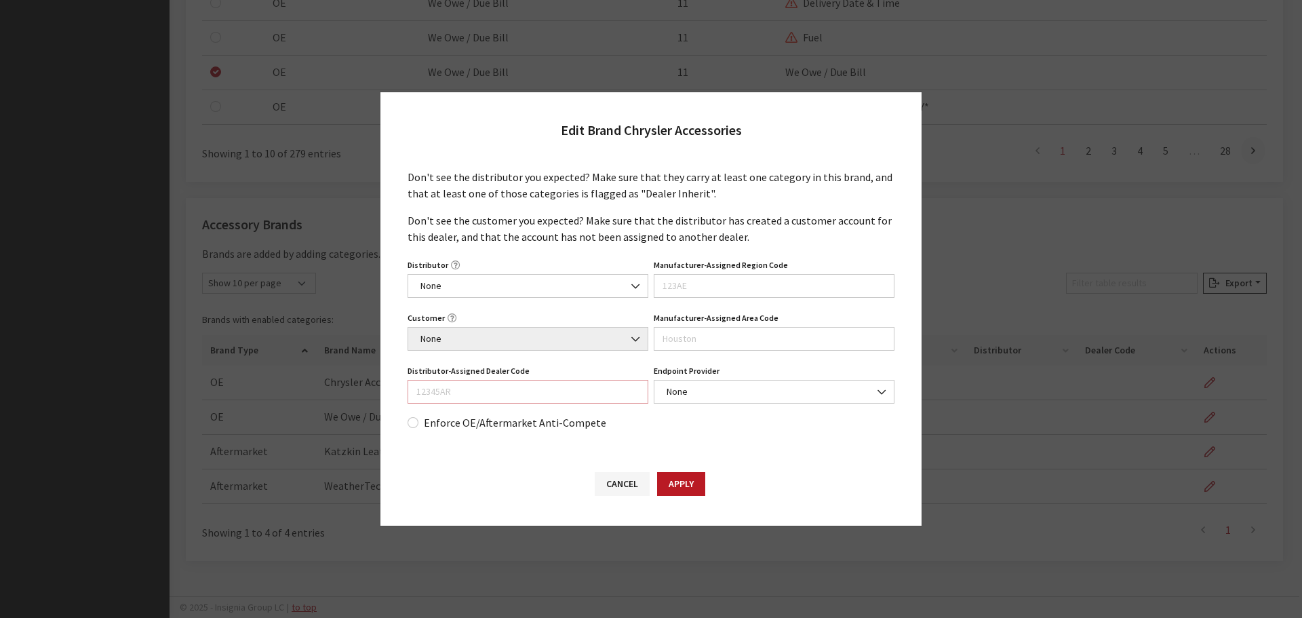
click at [511, 395] on input "Distributor-Assigned Dealer Code" at bounding box center [527, 392] width 241 height 24
type input "60945"
click at [698, 483] on button "Apply" at bounding box center [681, 484] width 48 height 24
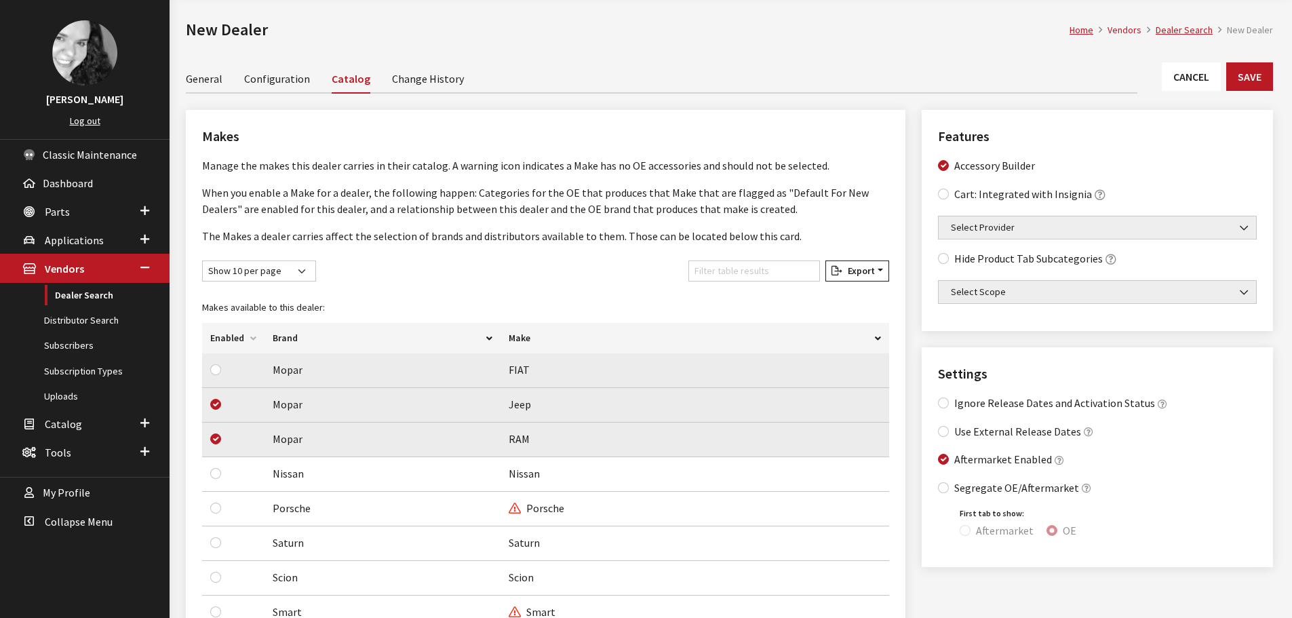
scroll to position [0, 0]
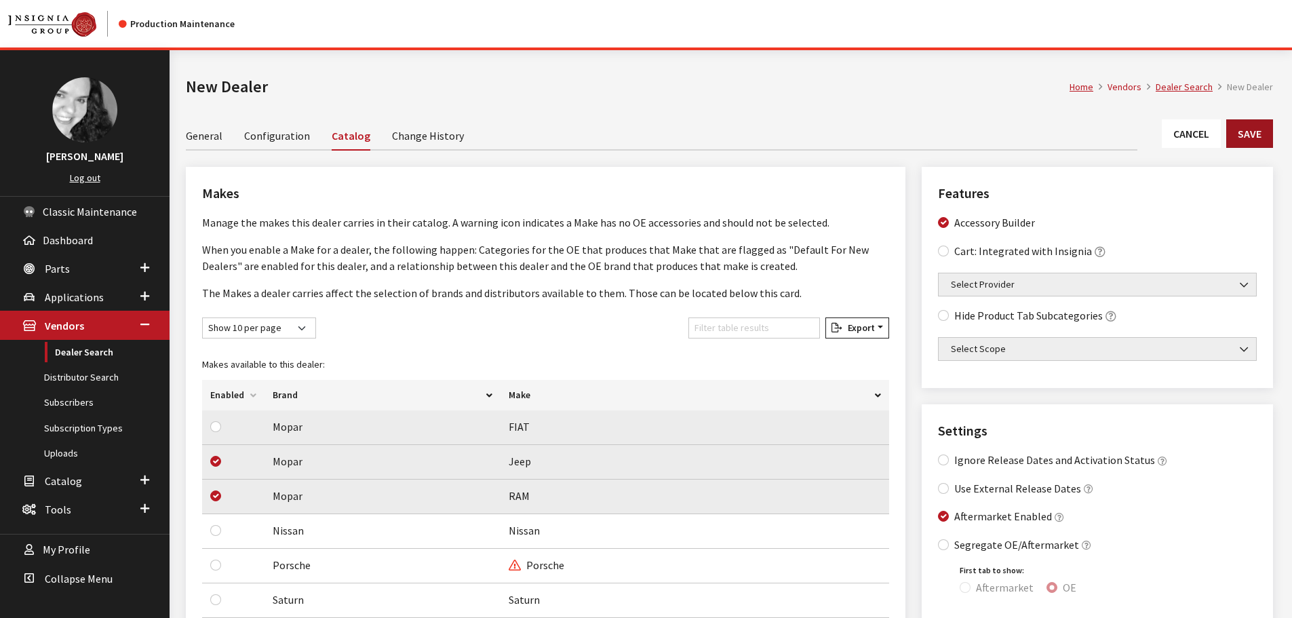
click at [1243, 138] on button "Save" at bounding box center [1249, 133] width 47 height 28
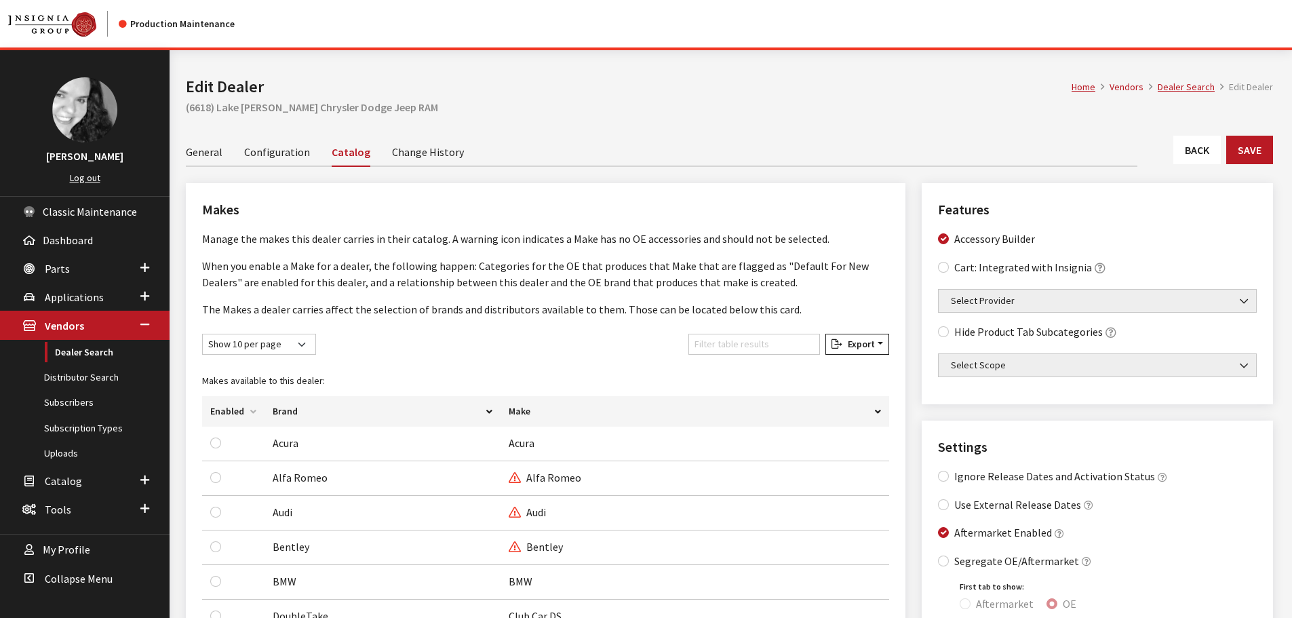
click at [205, 146] on link "General" at bounding box center [204, 151] width 37 height 28
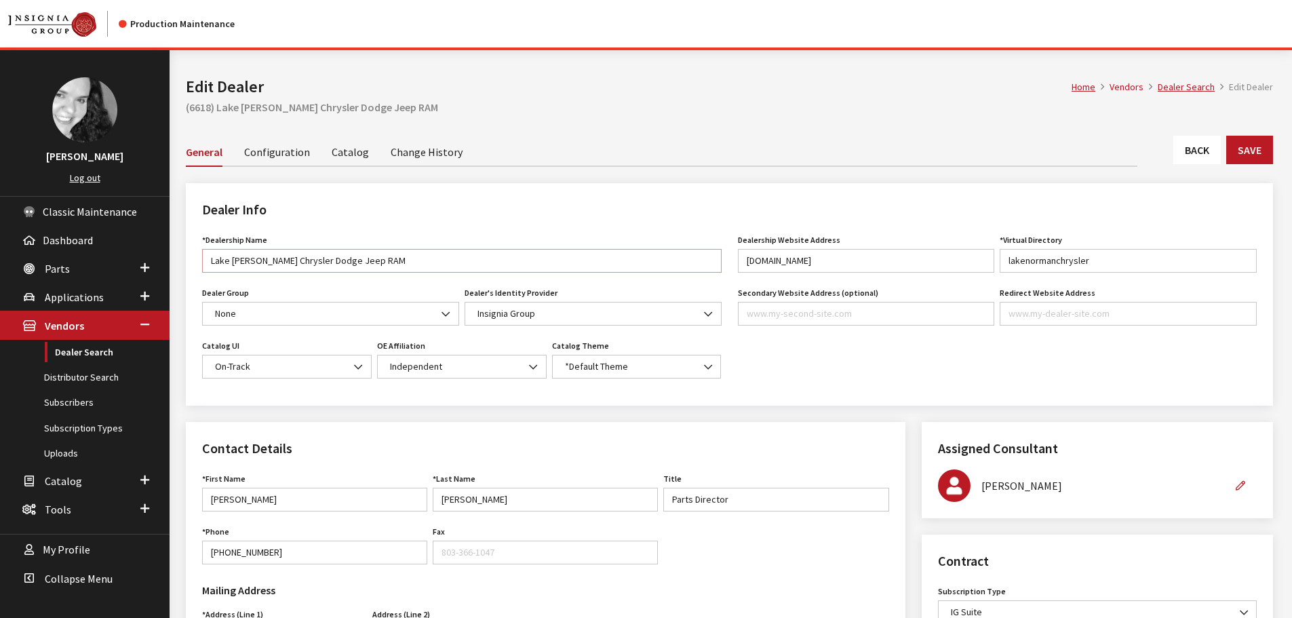
drag, startPoint x: 300, startPoint y: 260, endPoint x: 328, endPoint y: 259, distance: 28.5
click at [328, 259] on input "Lake Norman Chrysler Dodge Jeep RAM" at bounding box center [461, 261] width 519 height 24
click at [320, 262] on input "Lake Norman Chrysler Jeep RAM" at bounding box center [461, 261] width 519 height 24
paste input "Dodge"
type input "Lake Norman Chrysler Jeep Dodge"
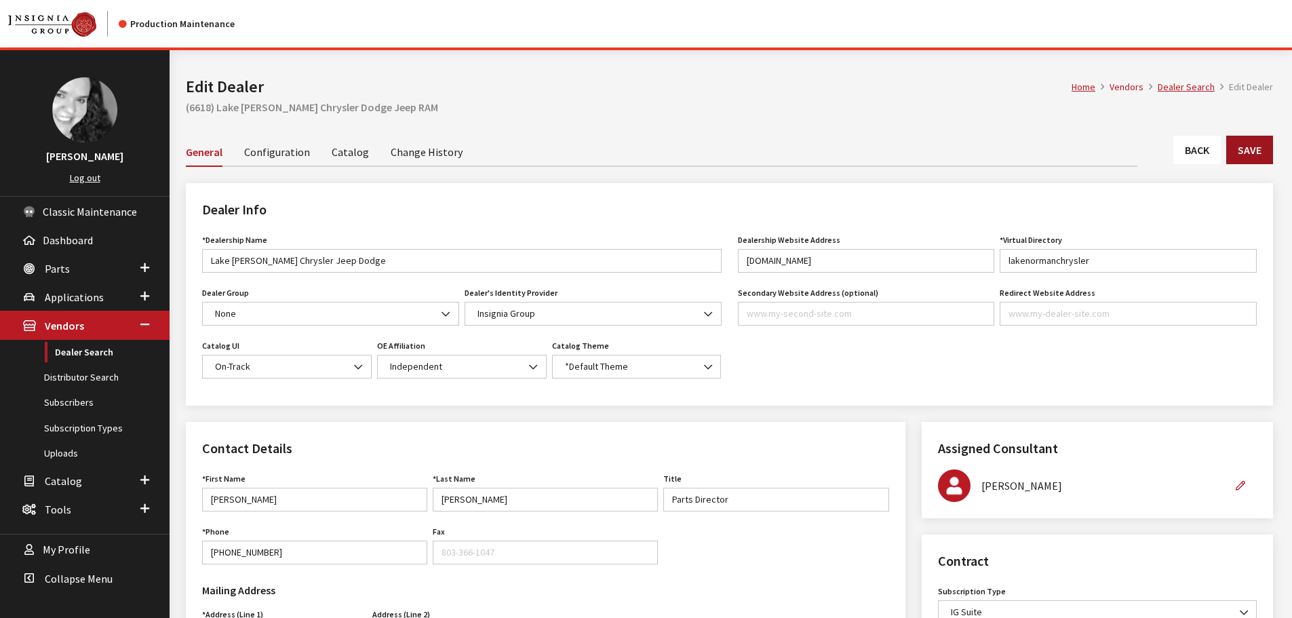
click at [1254, 155] on button "Save" at bounding box center [1249, 150] width 47 height 28
